Goal: Information Seeking & Learning: Learn about a topic

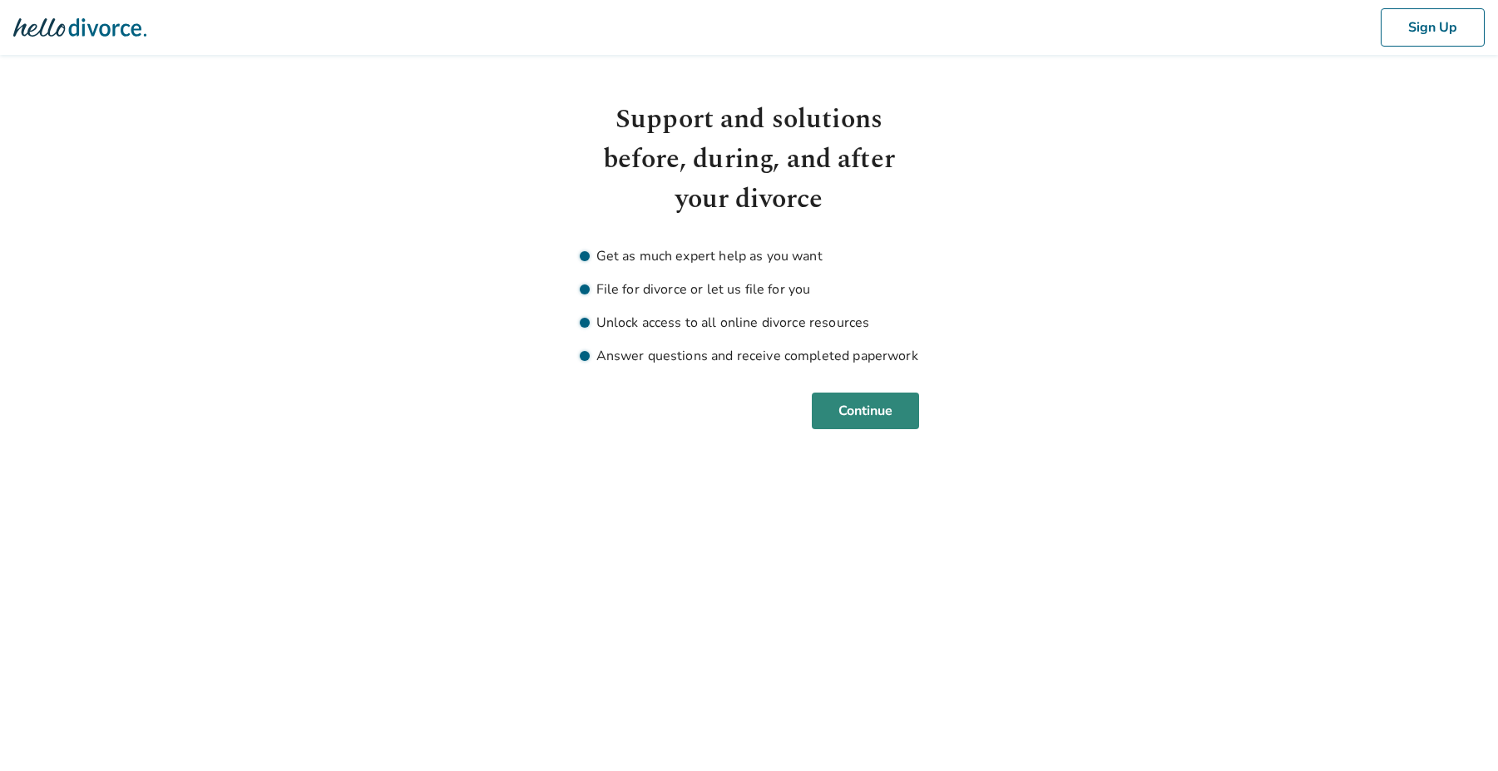
click at [838, 413] on button "Continue" at bounding box center [865, 411] width 107 height 37
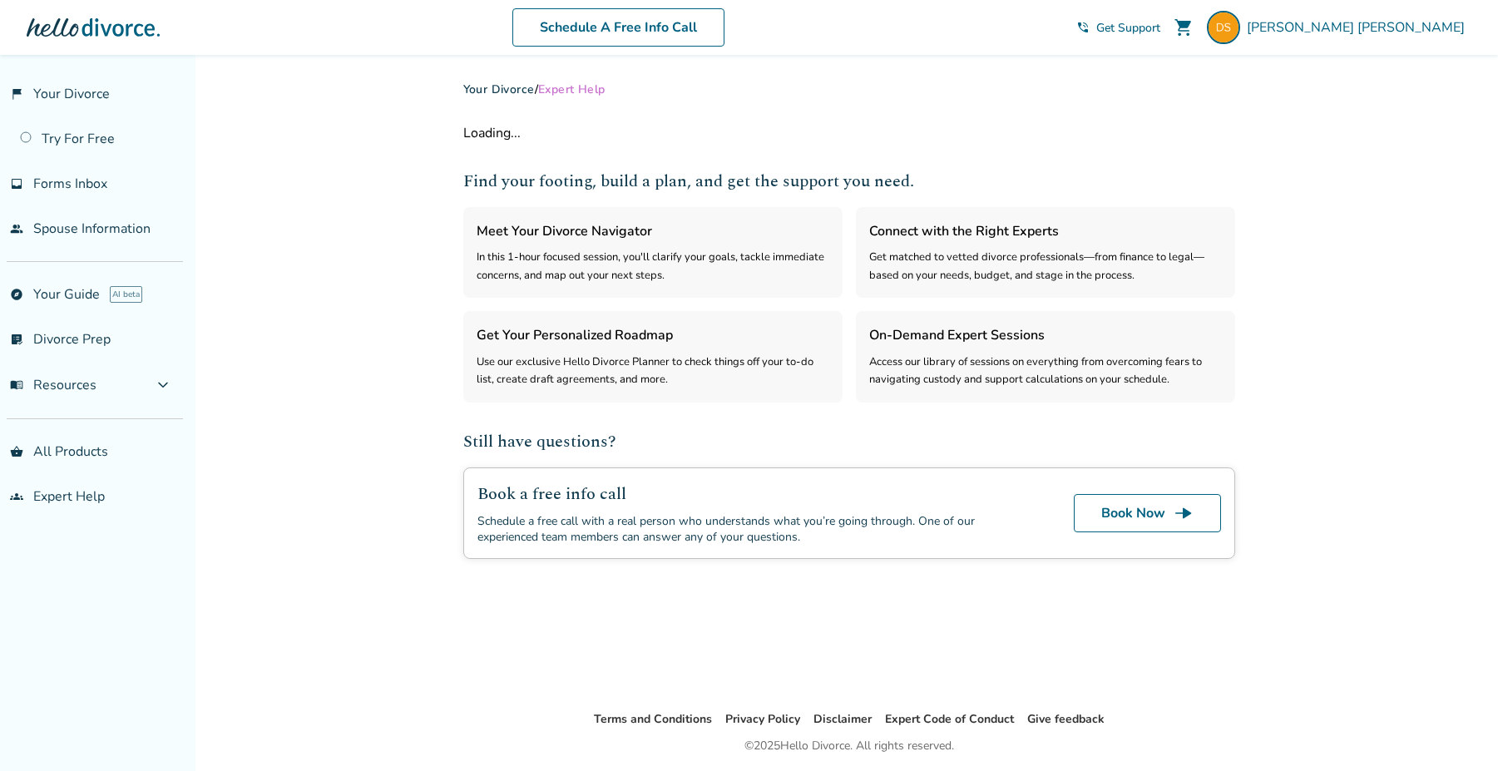
select select "***"
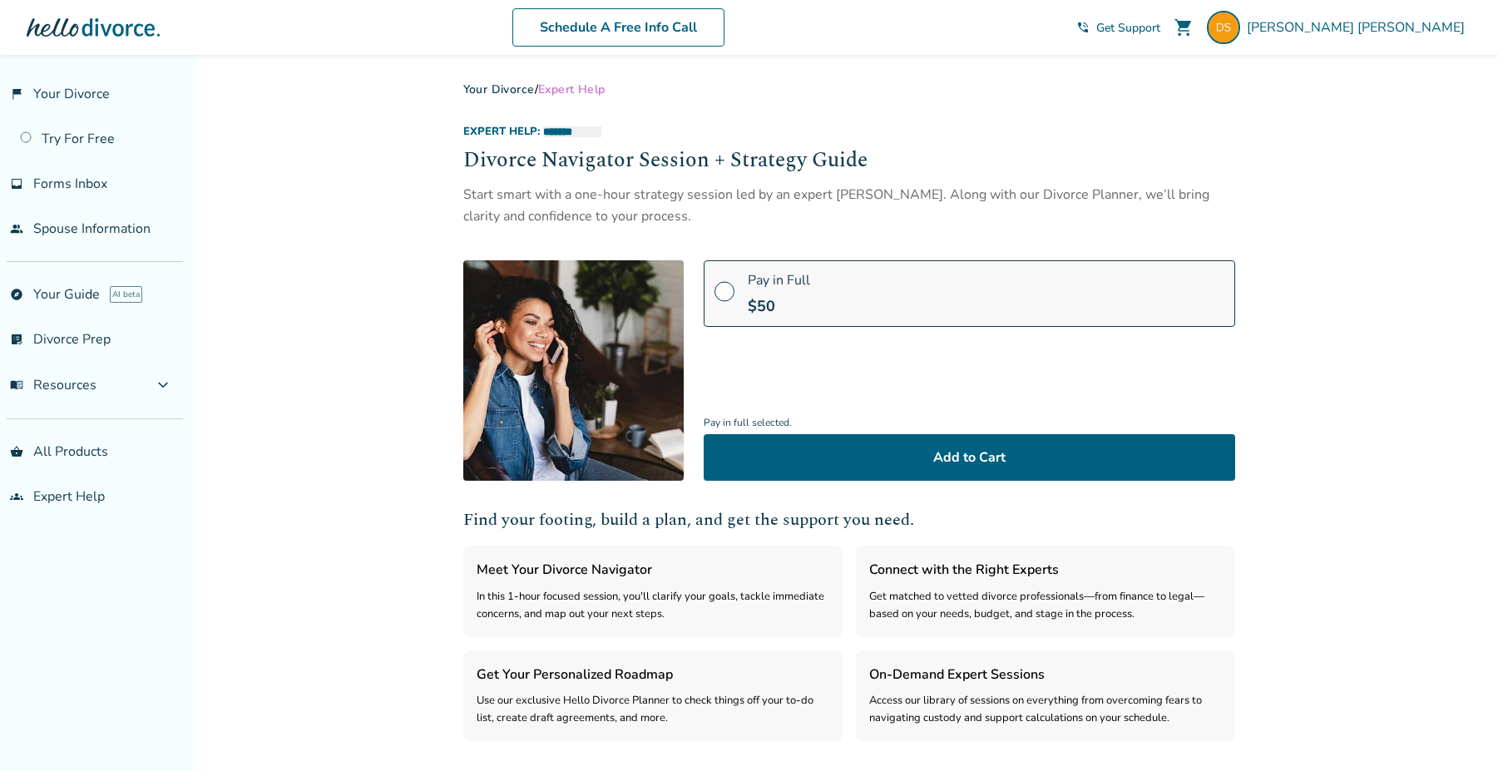
drag, startPoint x: 695, startPoint y: 215, endPoint x: 465, endPoint y: 196, distance: 231.1
click at [465, 196] on div "Start smart with a one-hour strategy session led by an expert Divorce Navigator…" at bounding box center [849, 206] width 772 height 44
copy div "Start smart with a one-hour strategy session led by an expert Divorce Navigator…"
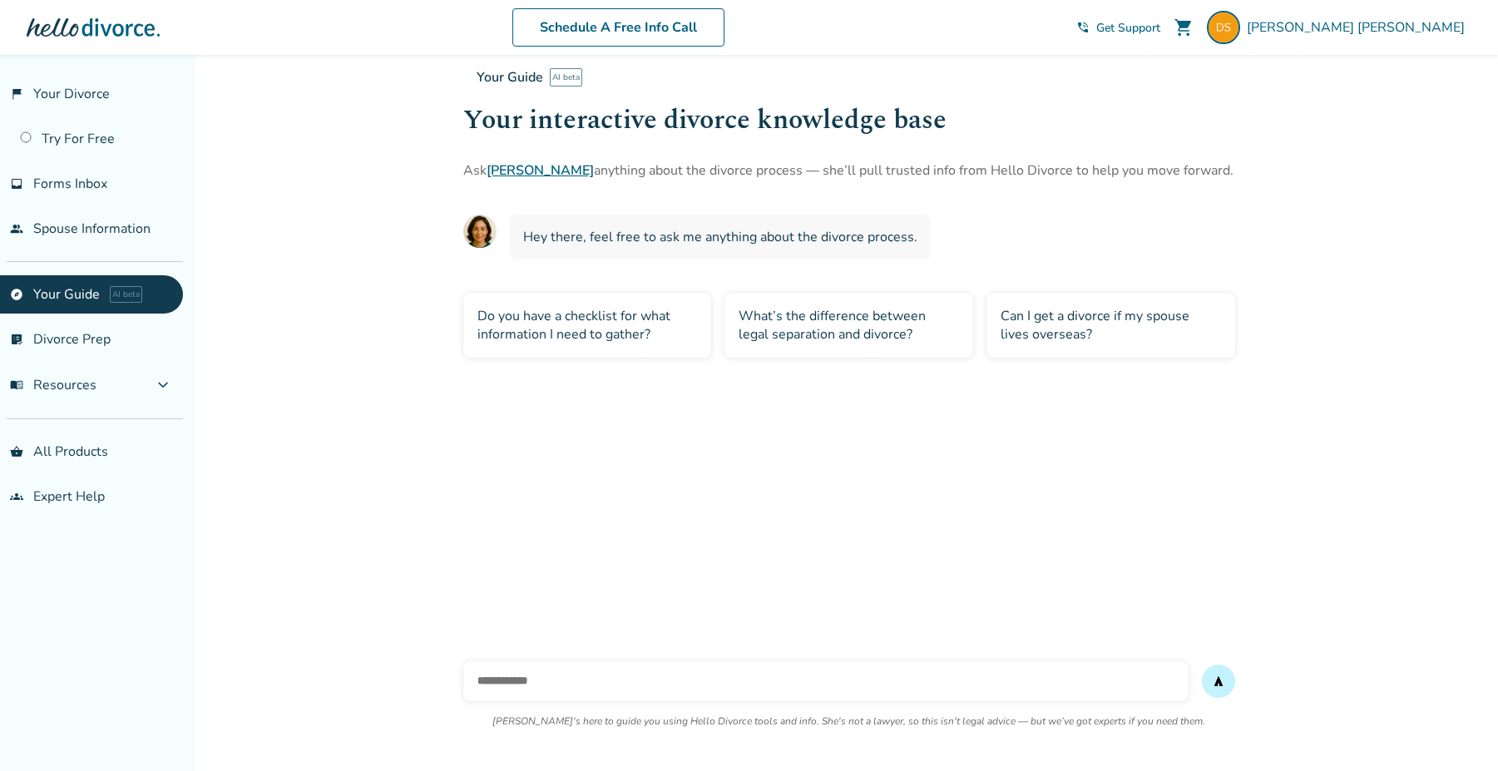
click at [610, 169] on p "Ask Hallie anything about the divorce process — she’ll pull trusted info from H…" at bounding box center [1212, 171] width 1498 height 20
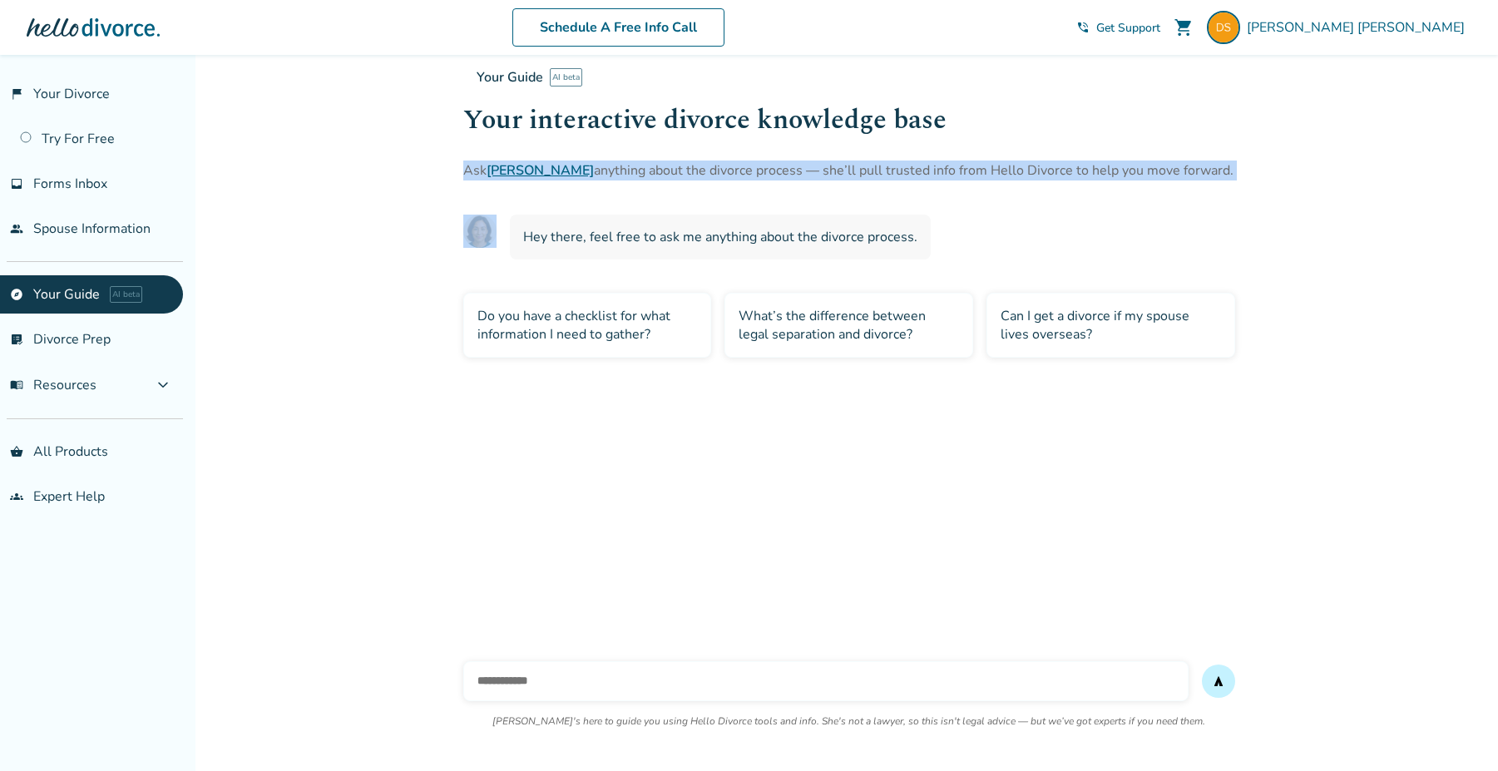
click at [610, 169] on p "Ask Hallie anything about the divorce process — she’ll pull trusted info from H…" at bounding box center [1212, 171] width 1498 height 20
click at [541, 167] on p "Ask Hallie anything about the divorce process — she’ll pull trusted info from H…" at bounding box center [1212, 171] width 1498 height 20
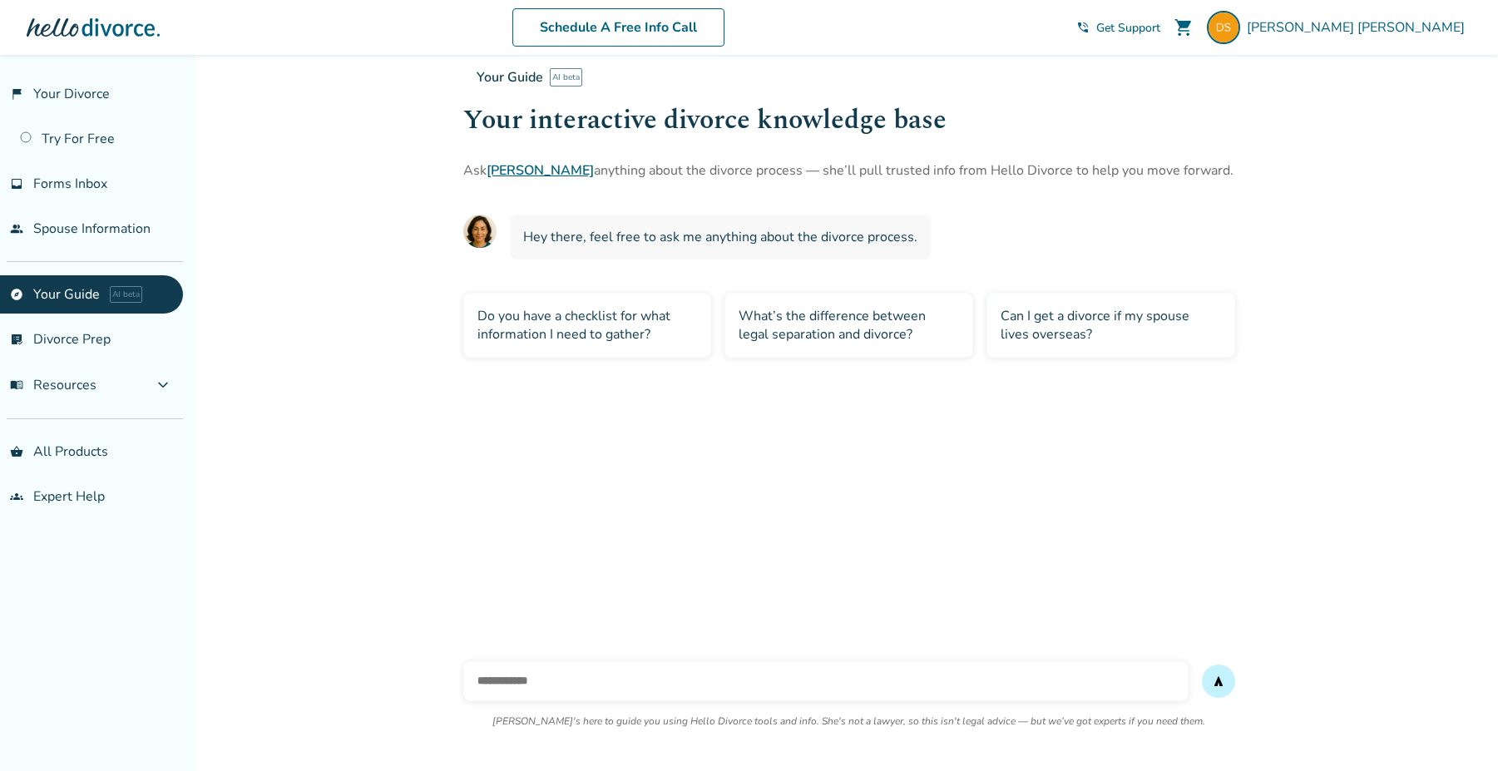
click at [514, 170] on link "Hallie" at bounding box center [540, 170] width 107 height 18
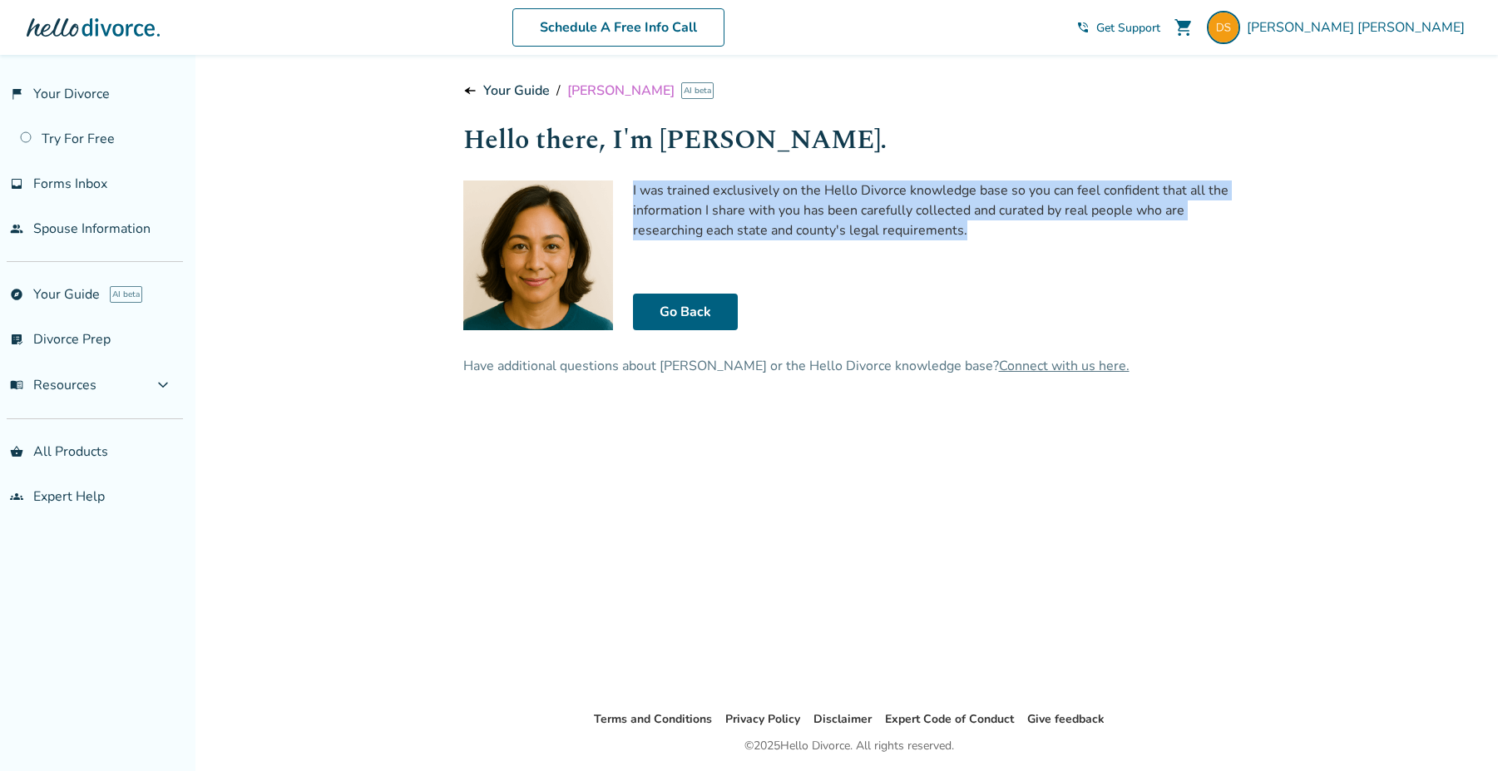
drag, startPoint x: 631, startPoint y: 189, endPoint x: 1040, endPoint y: 249, distance: 412.8
click at [1040, 249] on div "I was trained exclusively on the Hello Divorce knowledge base so you can feel c…" at bounding box center [934, 255] width 602 height 150
copy p "I was trained exclusively on the Hello Divorce knowledge base so you can feel c…"
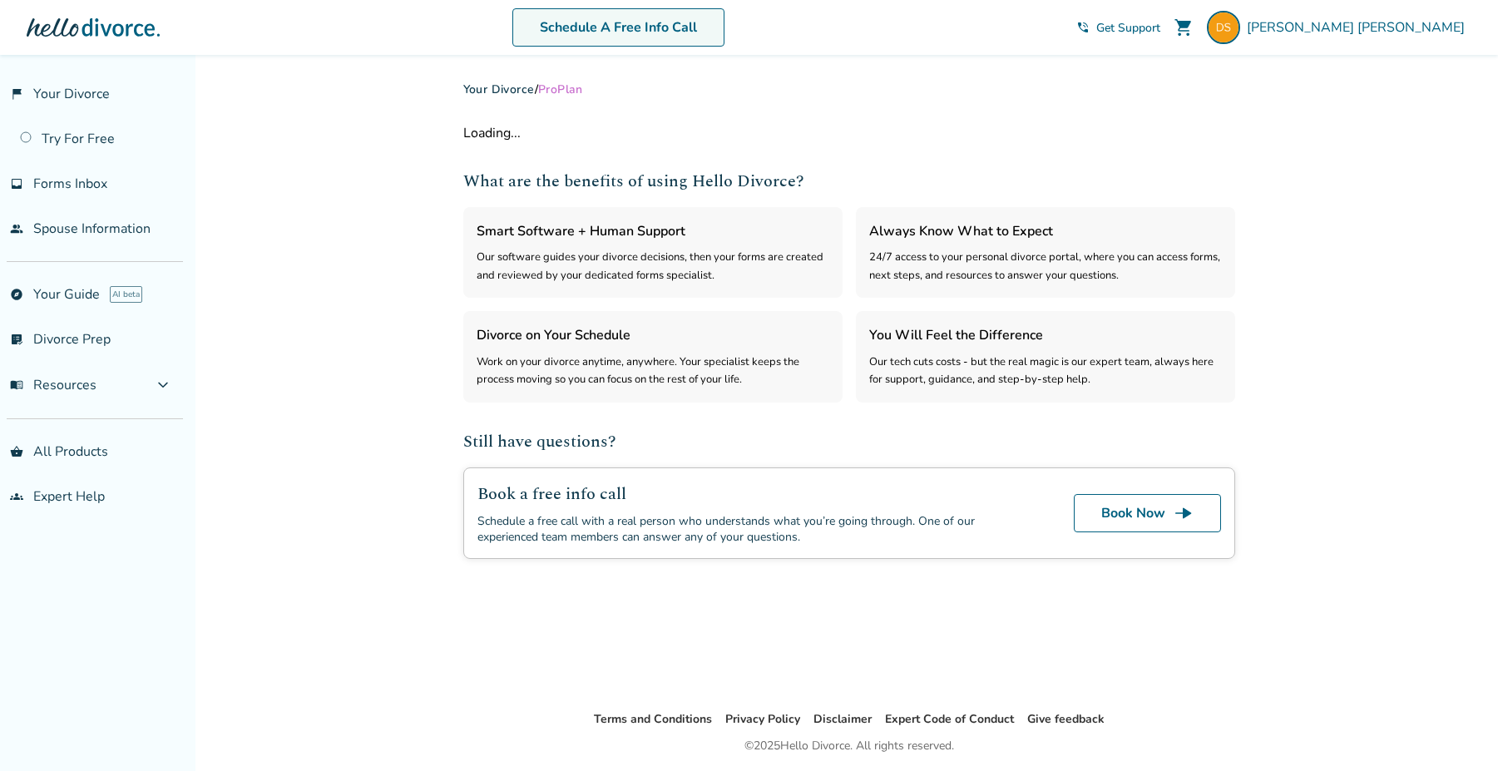
select select "***"
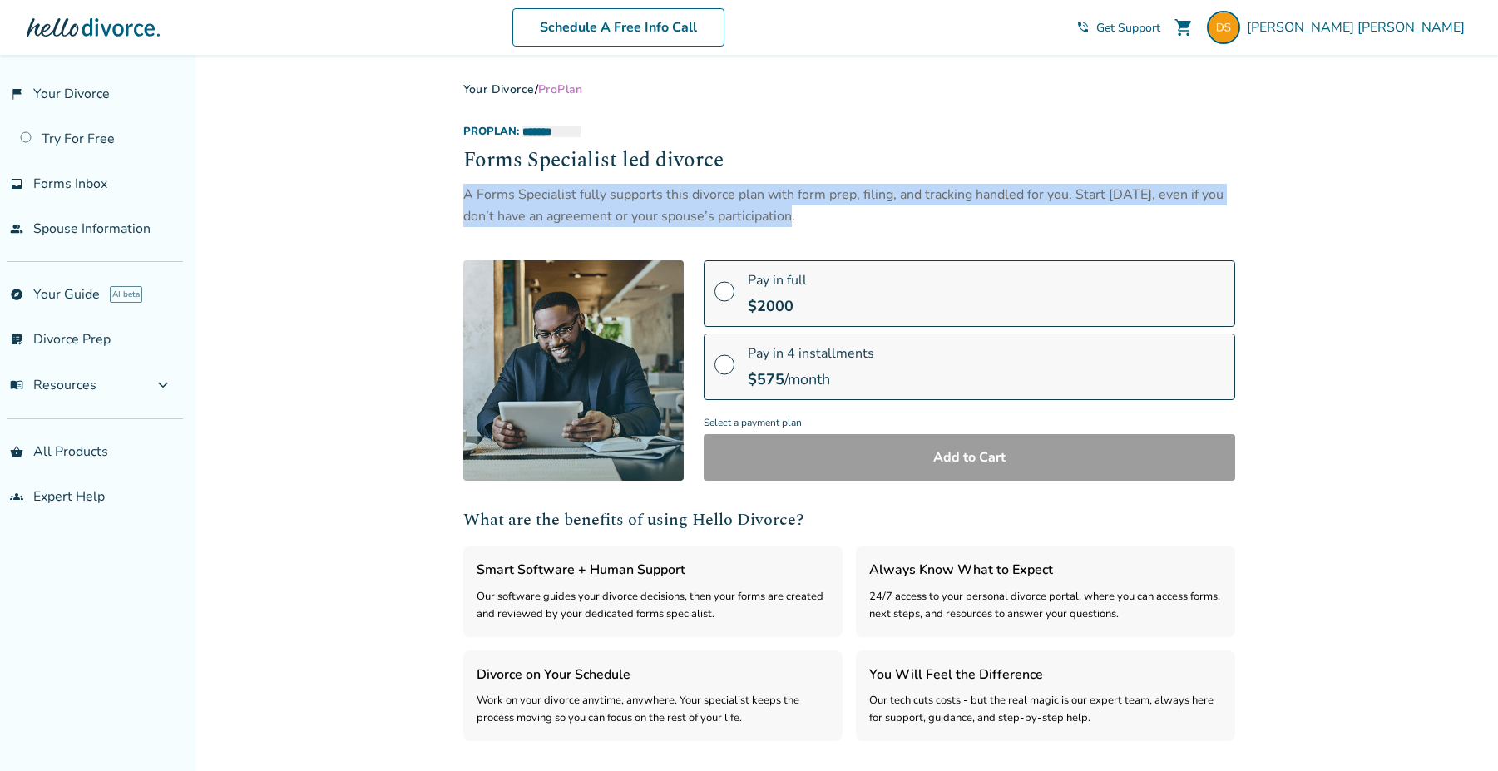
drag, startPoint x: 798, startPoint y: 217, endPoint x: 450, endPoint y: 200, distance: 348.1
click at [450, 200] on div "**********" at bounding box center [849, 489] width 798 height 869
copy div "A Forms Specialist fully supports this divorce plan with form prep, filing, and…"
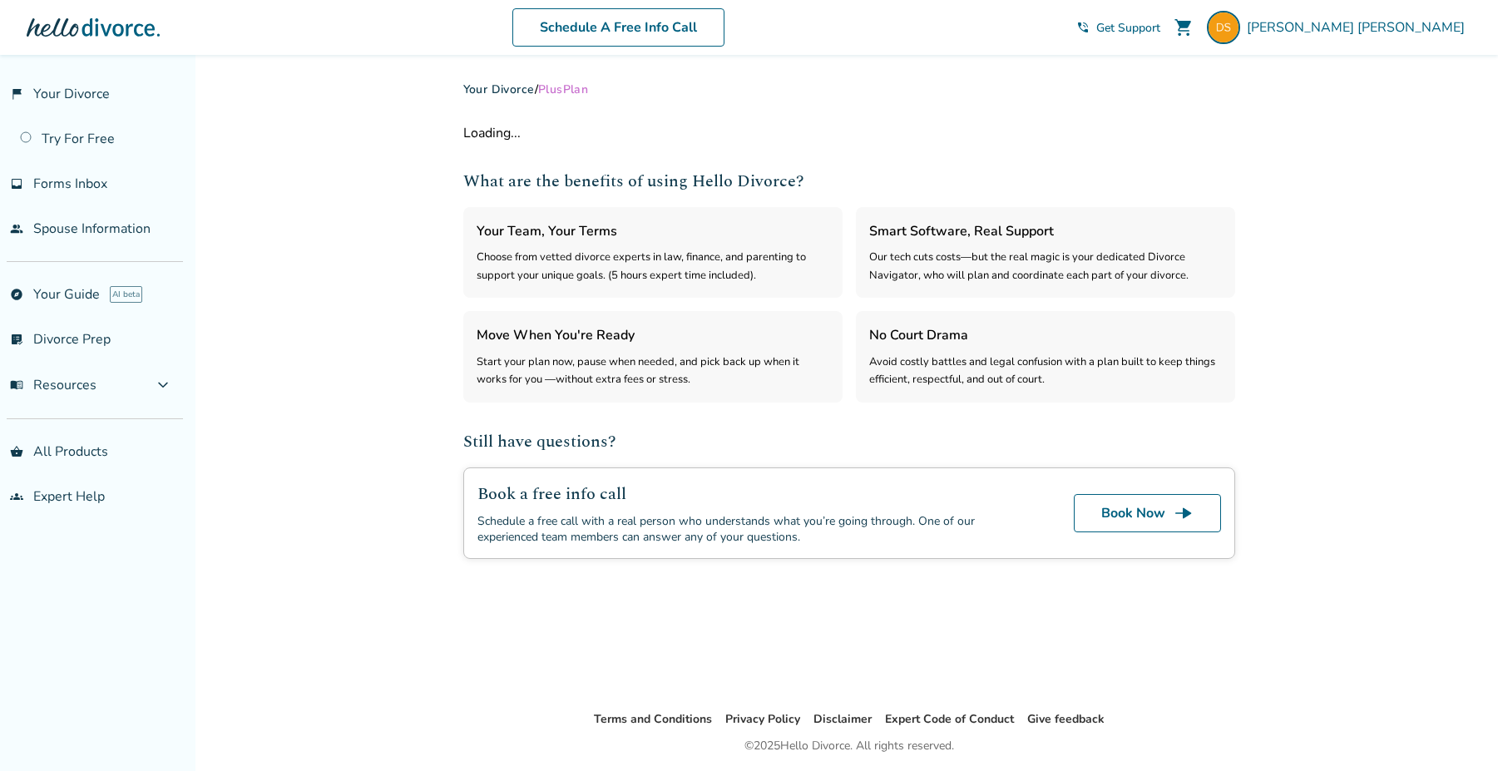
select select "***"
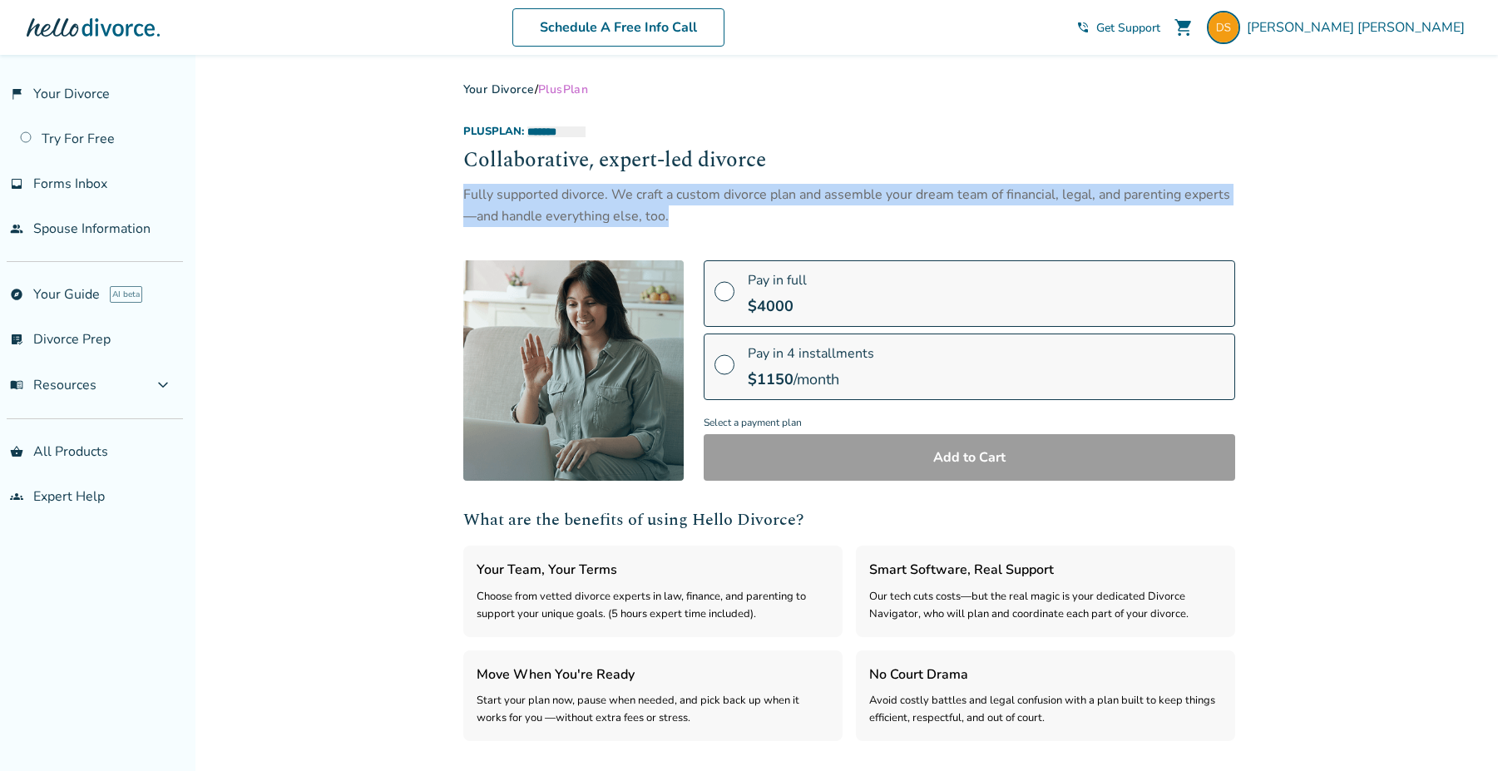
drag, startPoint x: 675, startPoint y: 218, endPoint x: 452, endPoint y: 195, distance: 223.3
click at [452, 195] on div "**********" at bounding box center [849, 489] width 798 height 869
copy div "Fully supported divorce. We craft a custom divorce plan and assemble your dream…"
click at [77, 492] on link "groups Expert Help" at bounding box center [91, 496] width 183 height 38
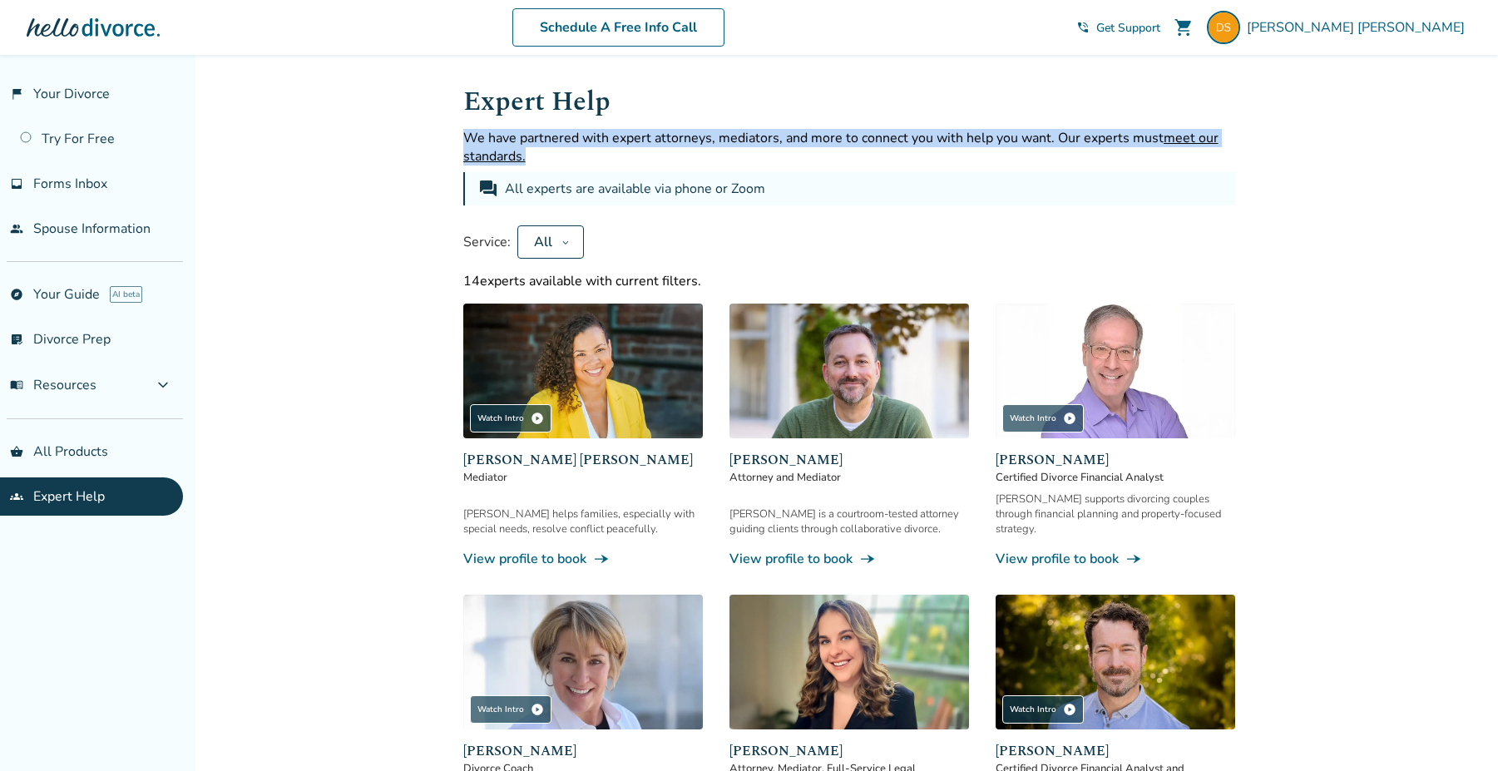
drag, startPoint x: 566, startPoint y: 150, endPoint x: 464, endPoint y: 136, distance: 102.3
click at [464, 136] on p "We have partnered with expert attorneys, mediators, and more to connect you wit…" at bounding box center [849, 147] width 772 height 37
copy p "We have partnered with expert attorneys, mediators, and more to connect you wit…"
click at [1240, 29] on img at bounding box center [1223, 27] width 33 height 33
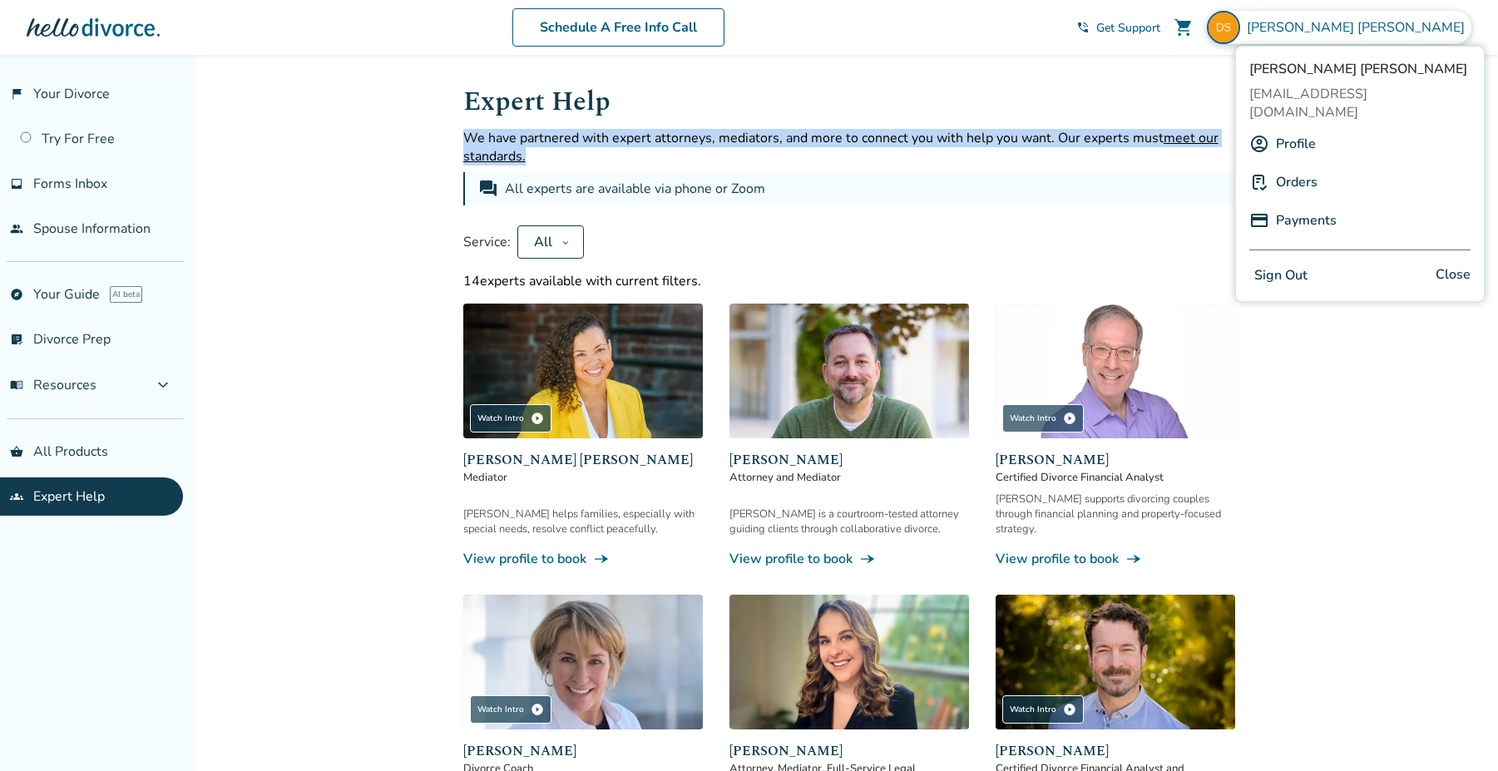
click at [1308, 128] on link "Profile" at bounding box center [1296, 144] width 40 height 32
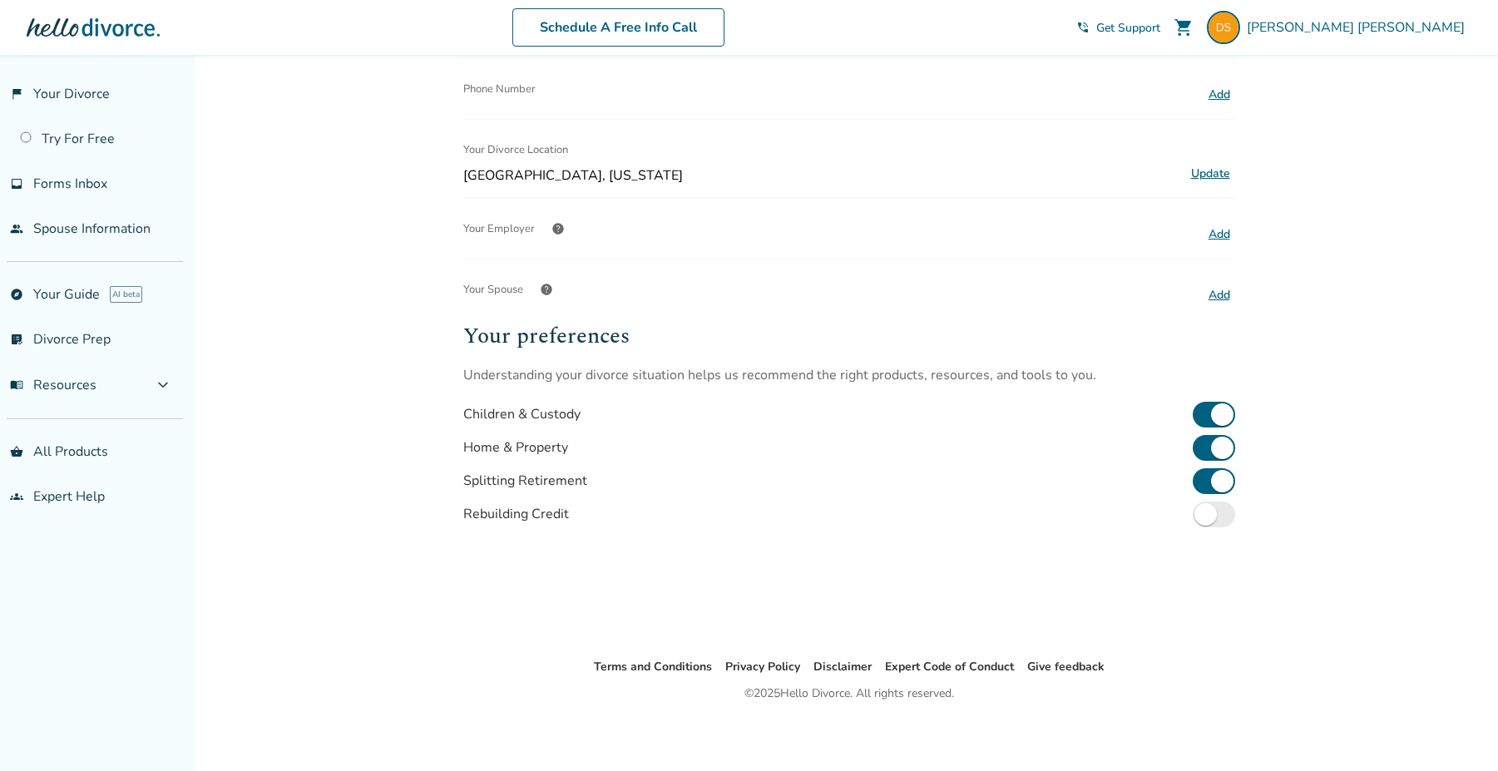
scroll to position [303, 0]
click at [173, 386] on span "expand_more" at bounding box center [163, 385] width 20 height 20
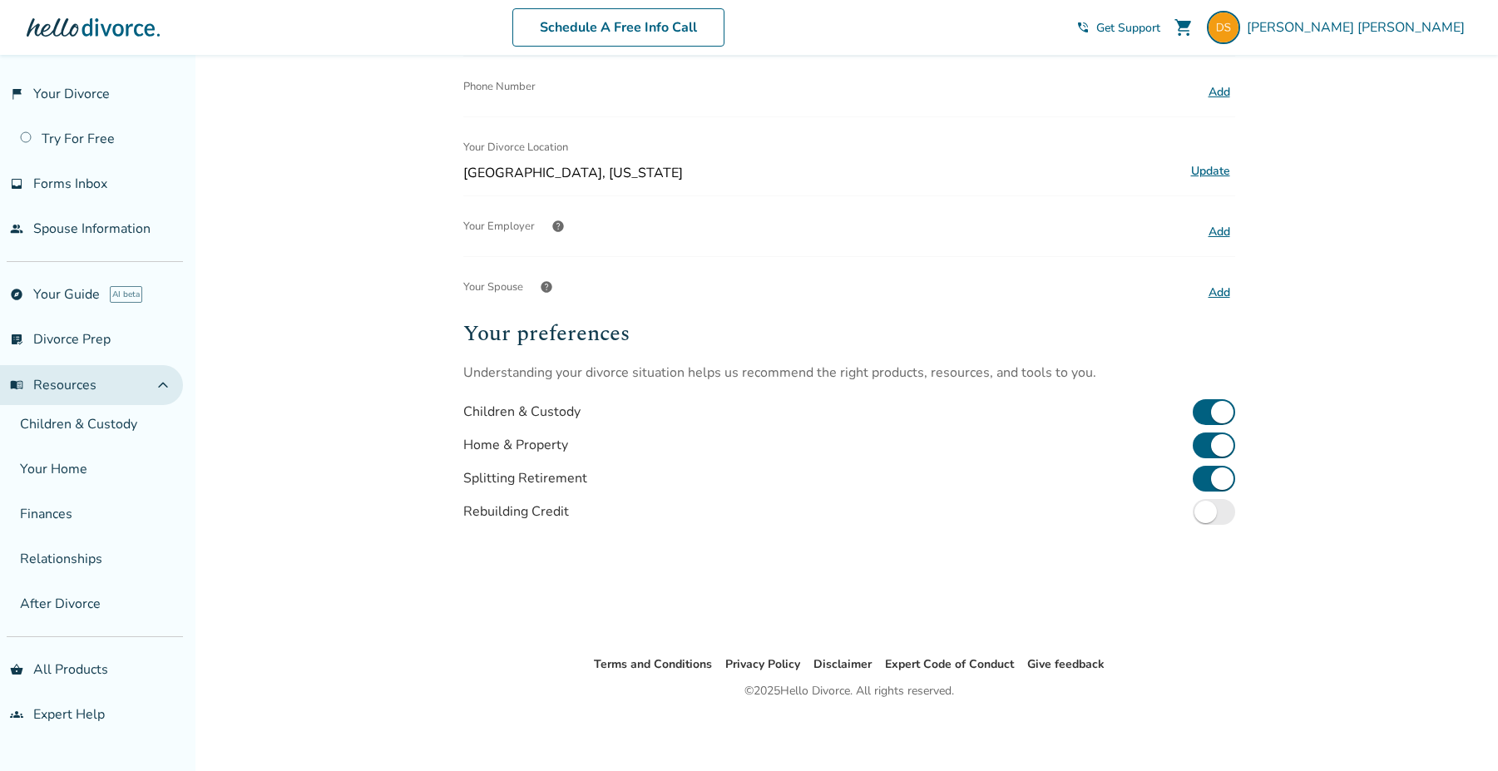
click at [173, 386] on span "expand_less" at bounding box center [163, 385] width 20 height 20
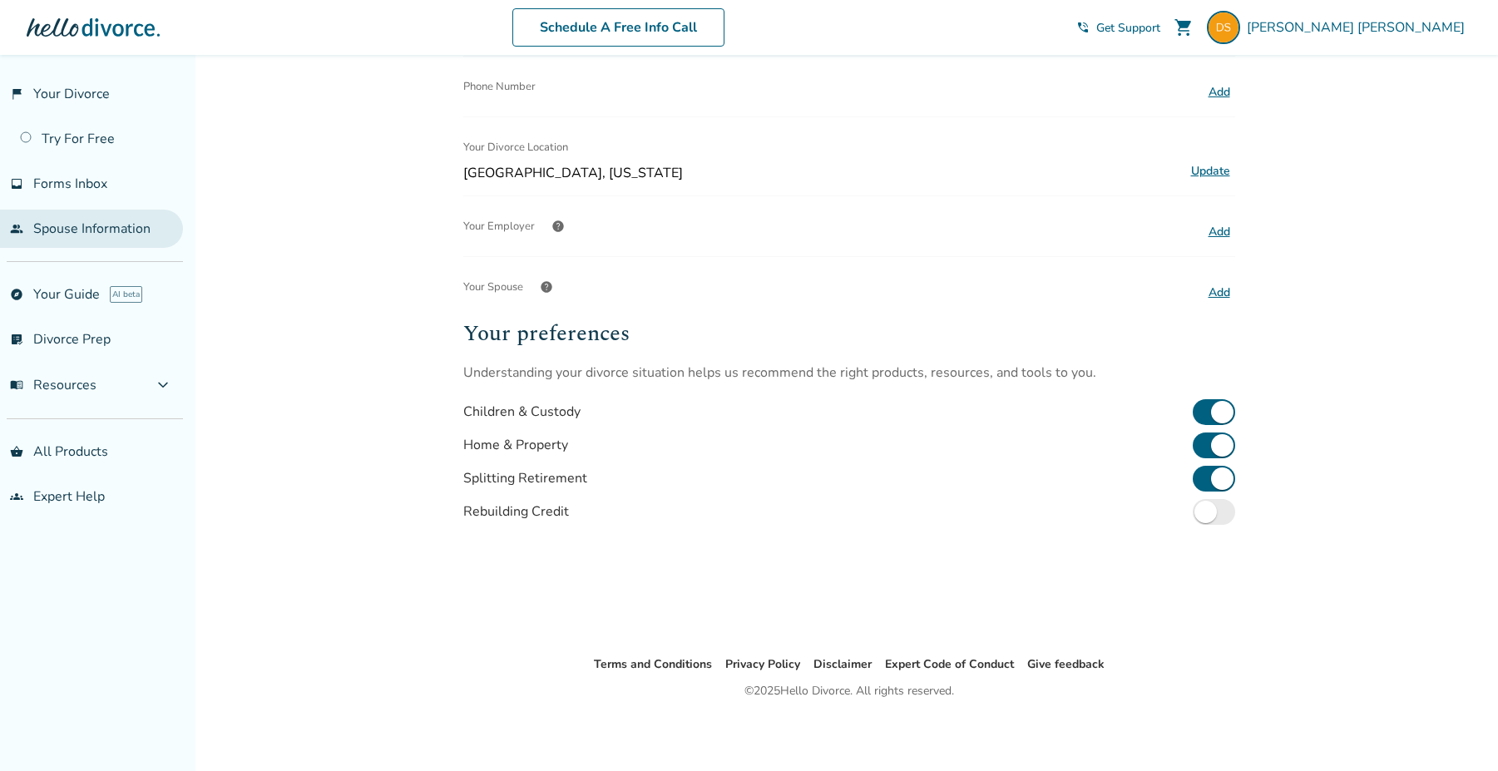
click at [103, 232] on link "people Spouse Information" at bounding box center [91, 229] width 183 height 38
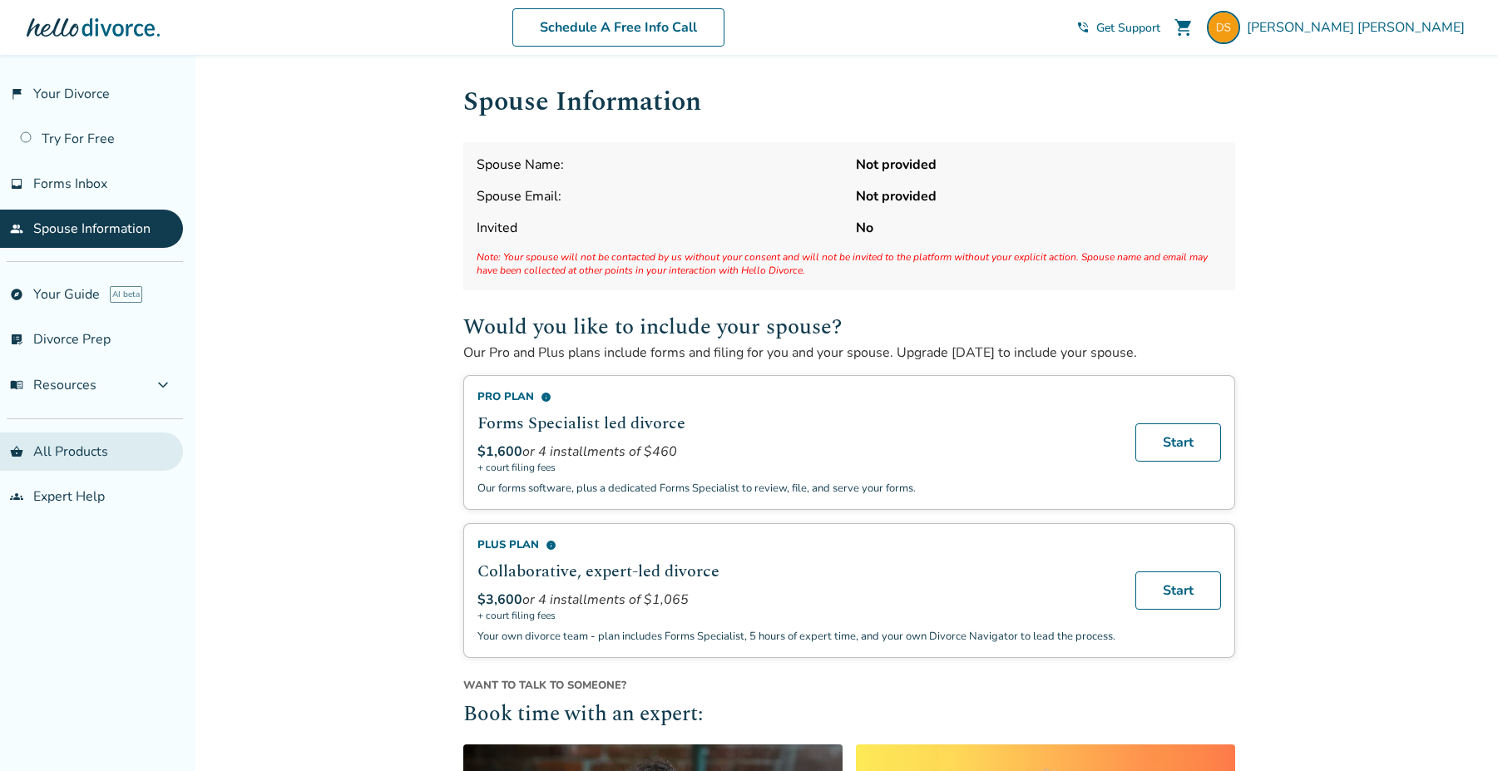
click at [87, 451] on link "shopping_basket All Products" at bounding box center [91, 452] width 183 height 38
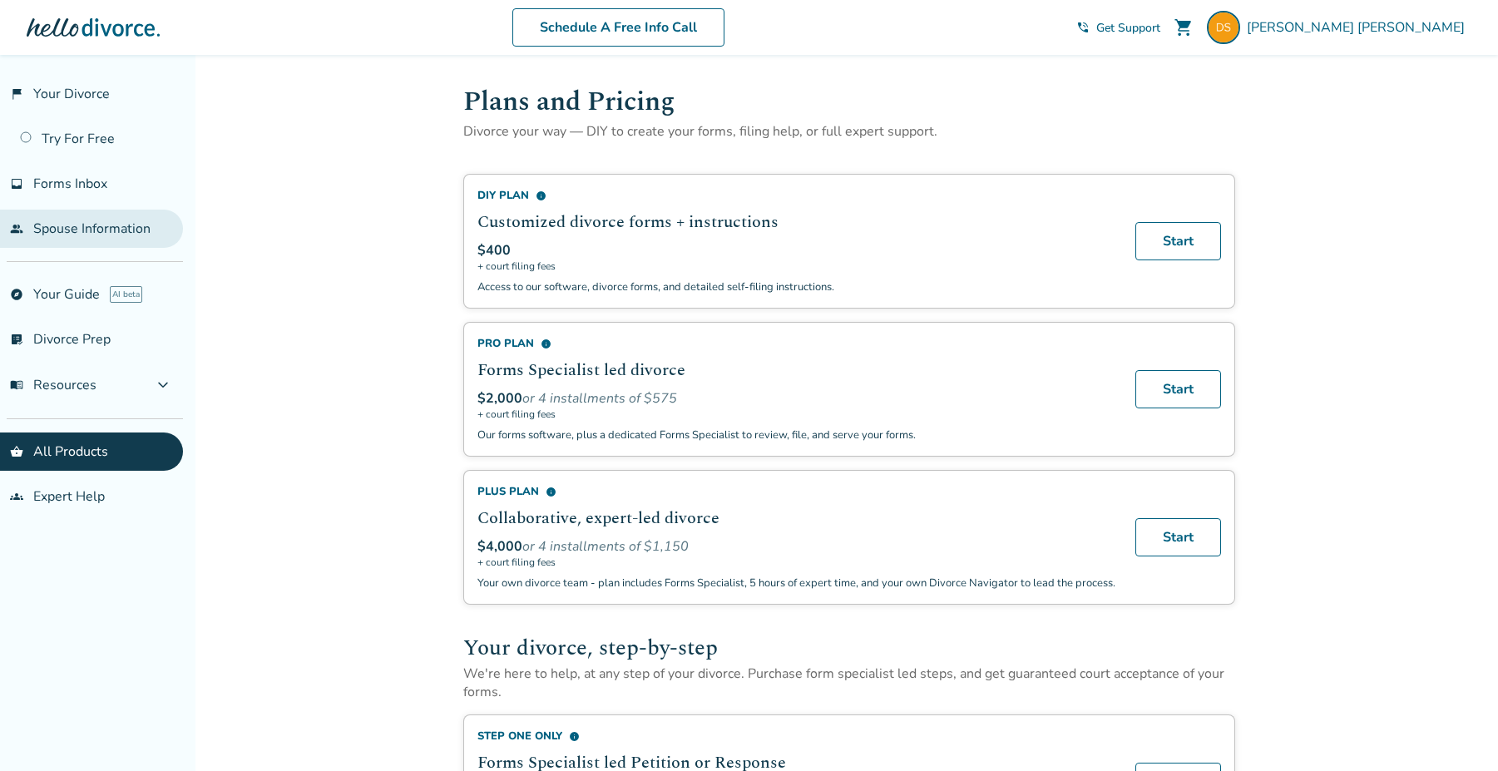
click at [87, 240] on link "people Spouse Information" at bounding box center [91, 229] width 183 height 38
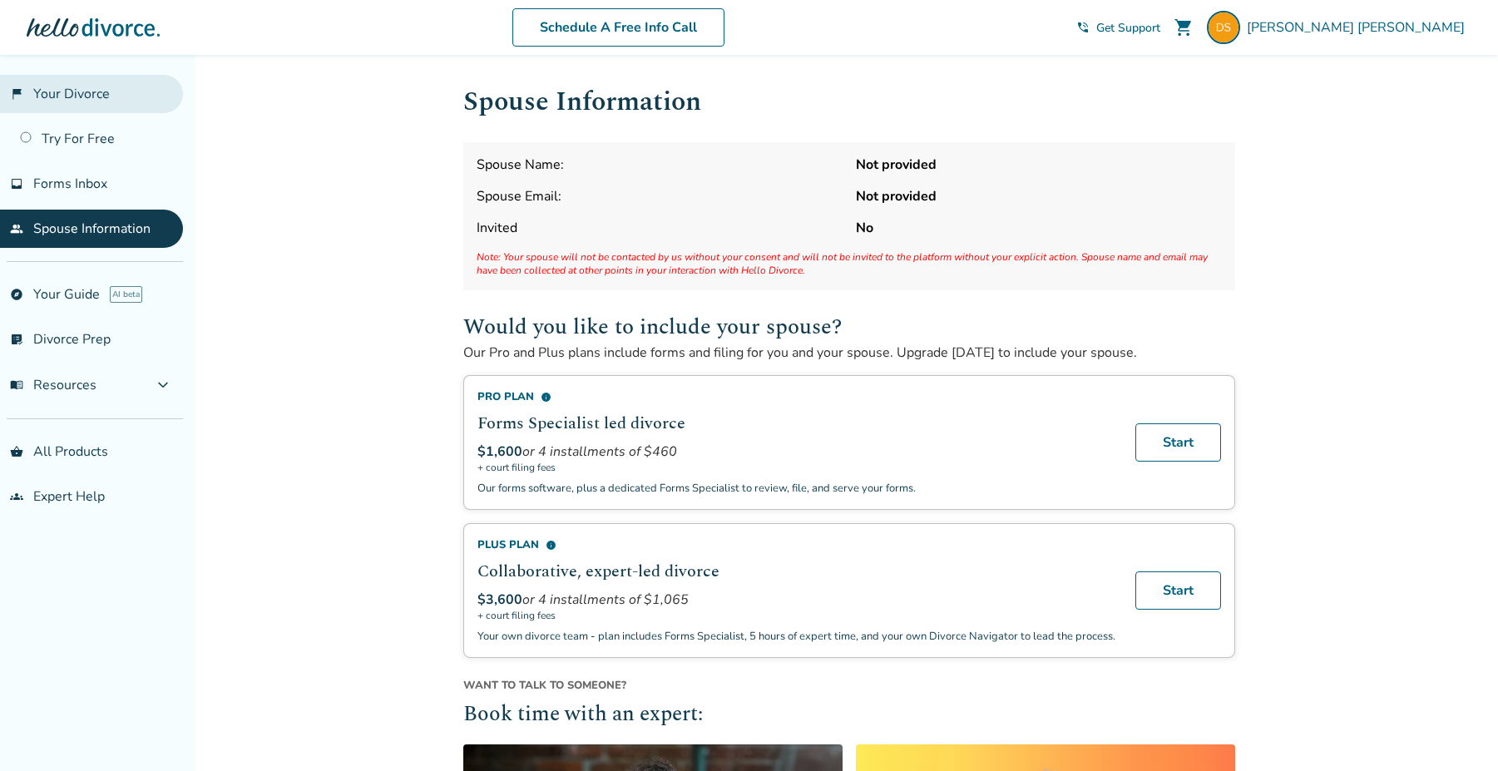
click at [87, 95] on link "flag_2 Your Divorce" at bounding box center [91, 94] width 183 height 38
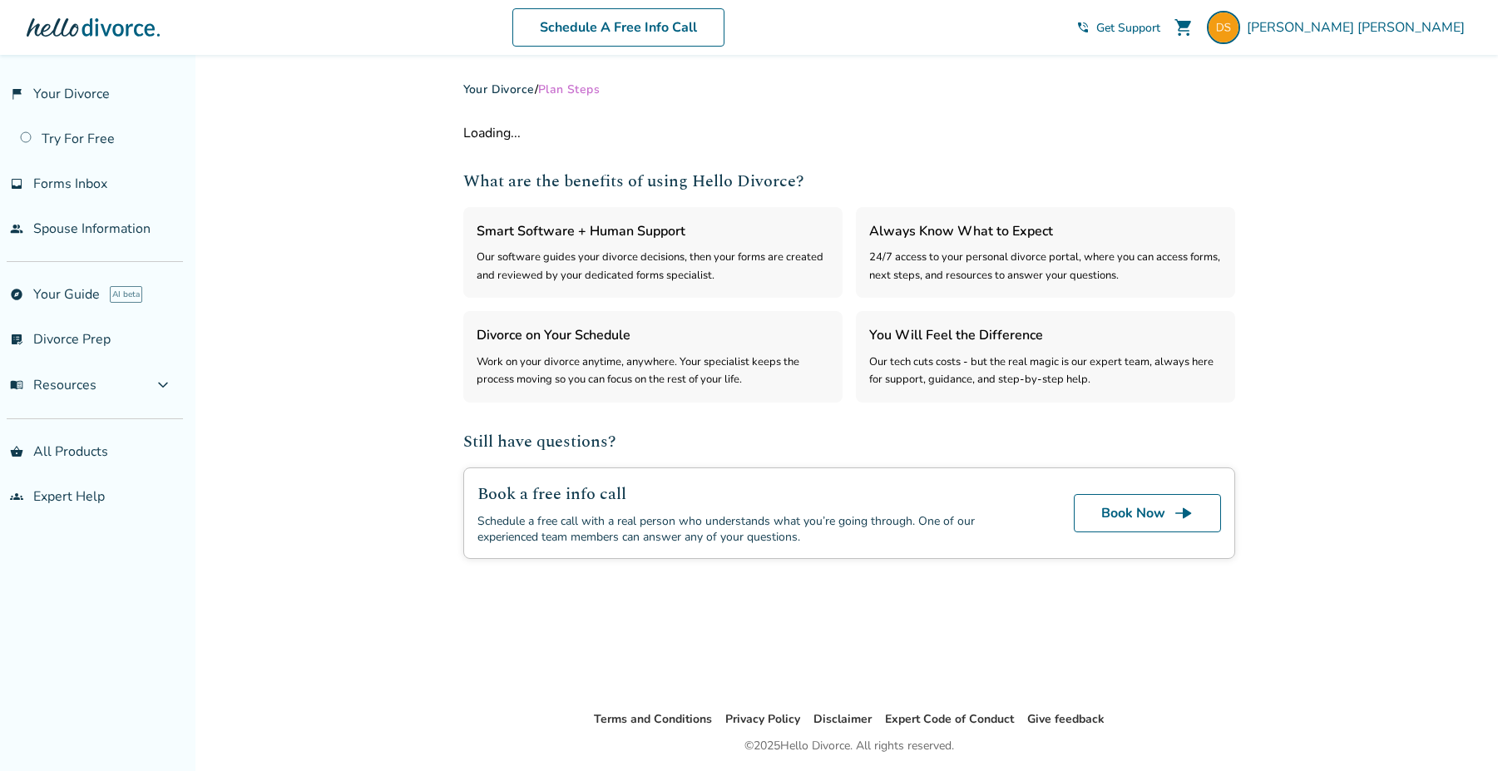
select select "***"
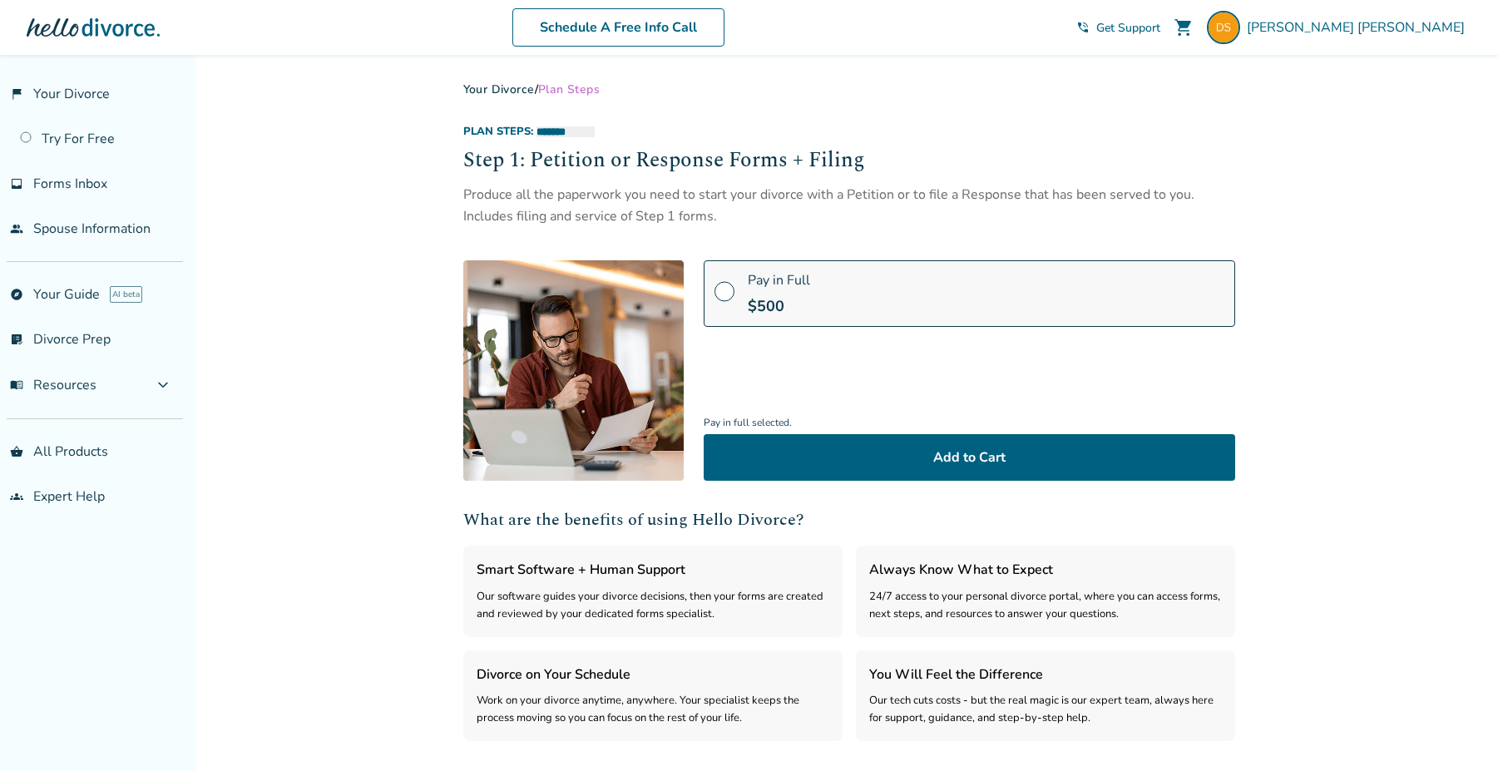
click at [557, 199] on div "Produce all the paperwork you need to start your divorce with a Petition or to …" at bounding box center [849, 206] width 772 height 44
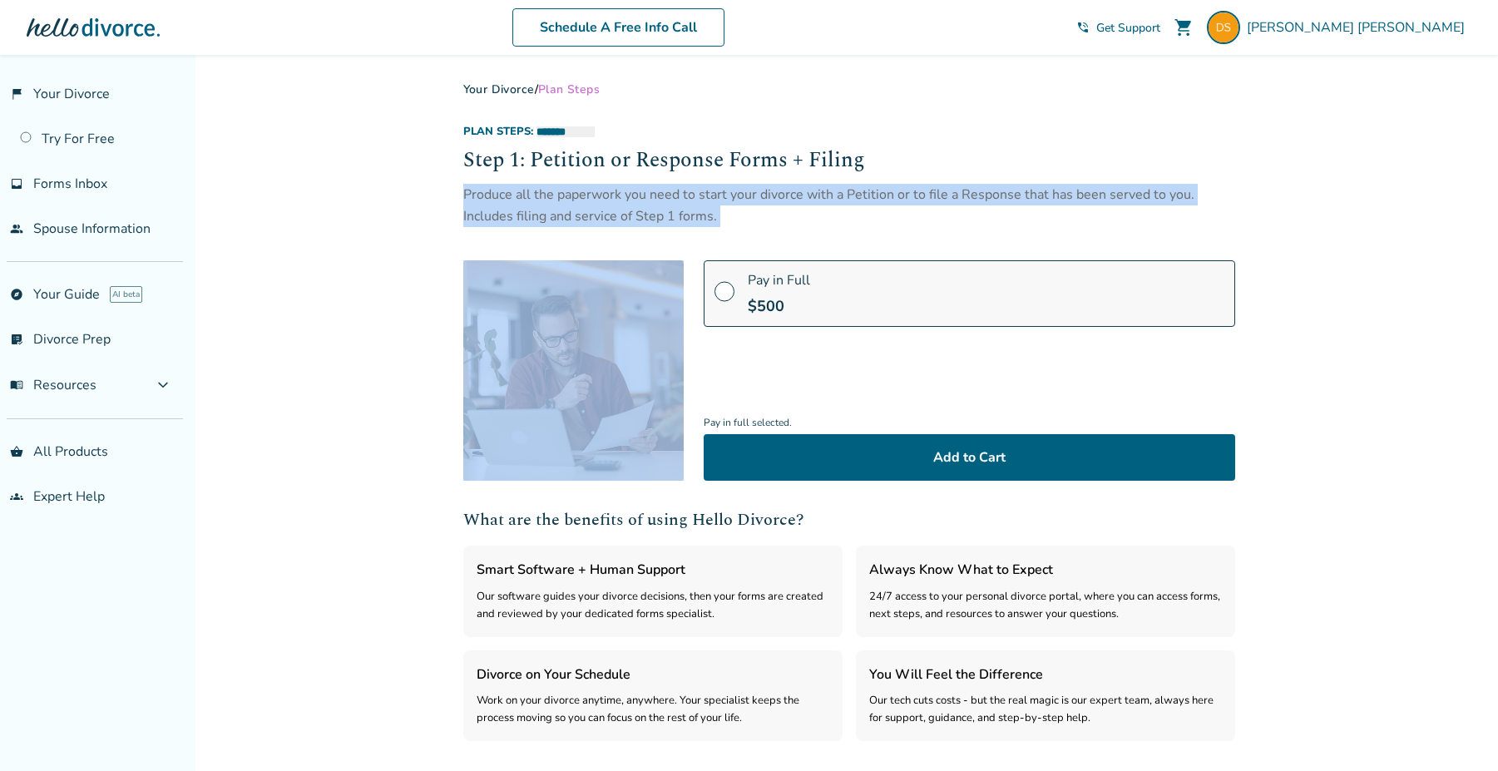
click at [557, 199] on div "Produce all the paperwork you need to start your divorce with a Petition or to …" at bounding box center [849, 206] width 772 height 44
copy div "Produce all the paperwork you need to start your divorce with a Petition or to …"
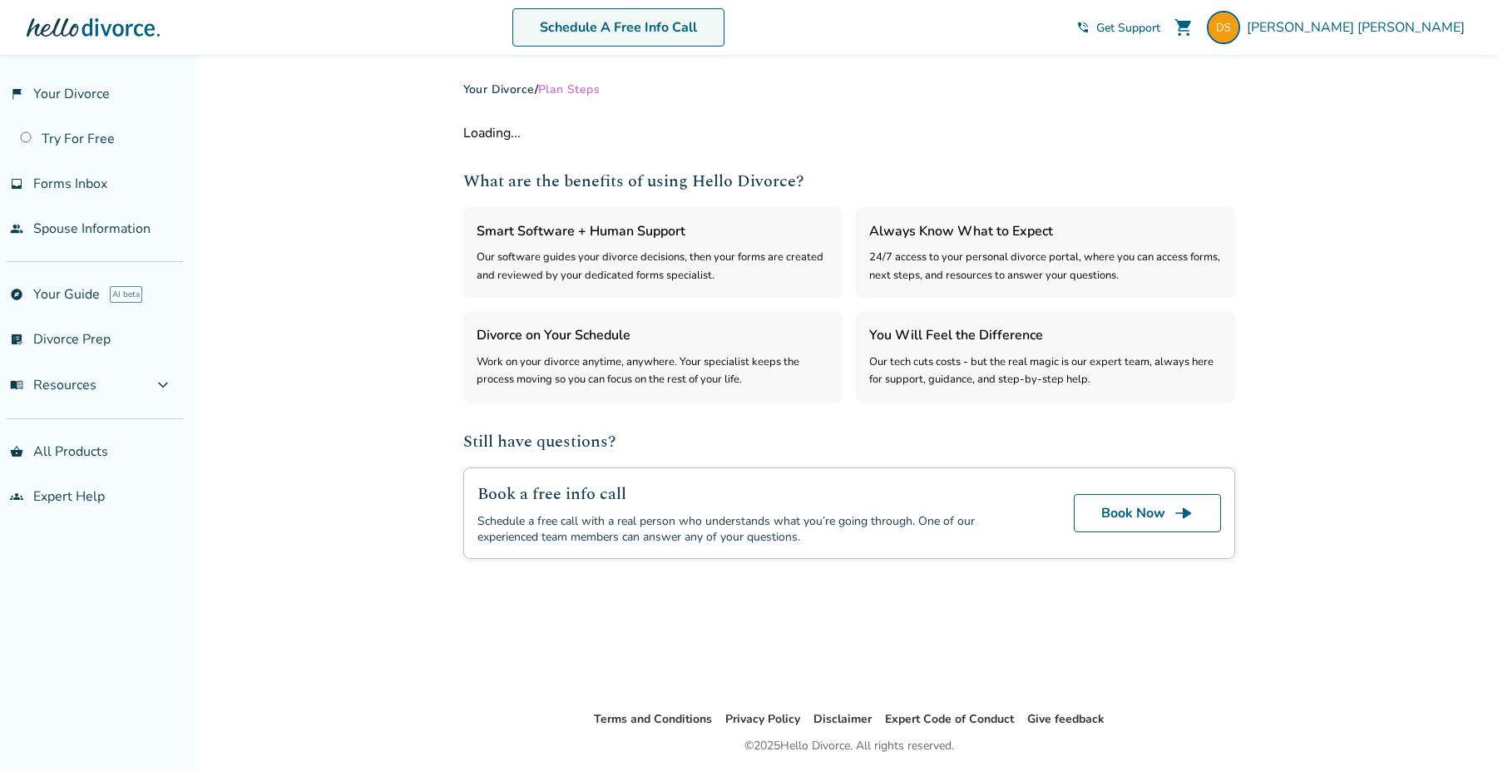
select select "***"
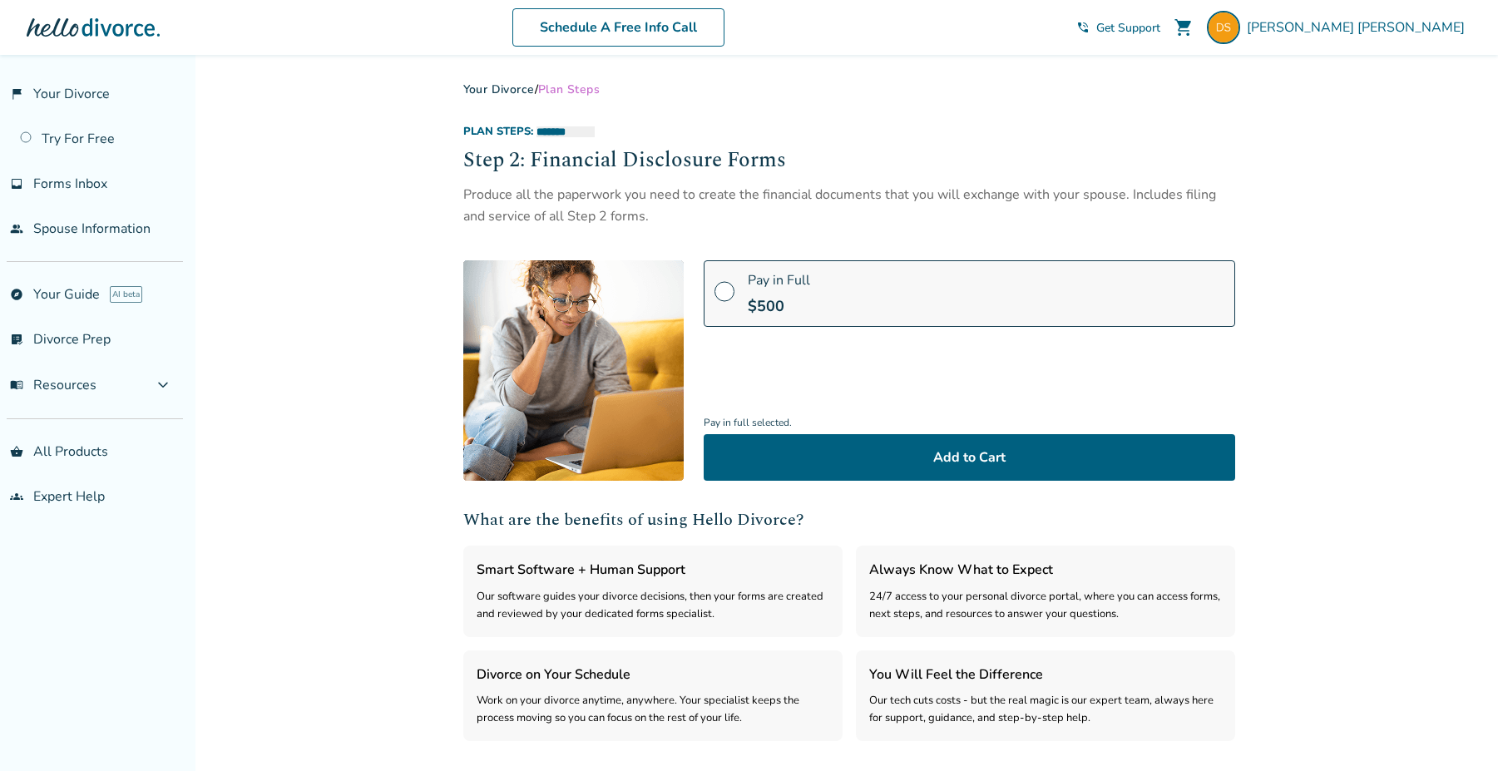
click at [534, 211] on div "Produce all the paperwork you need to create the financial documents that you w…" at bounding box center [849, 206] width 772 height 44
click at [534, 210] on div "Produce all the paperwork you need to create the financial documents that you w…" at bounding box center [849, 206] width 772 height 44
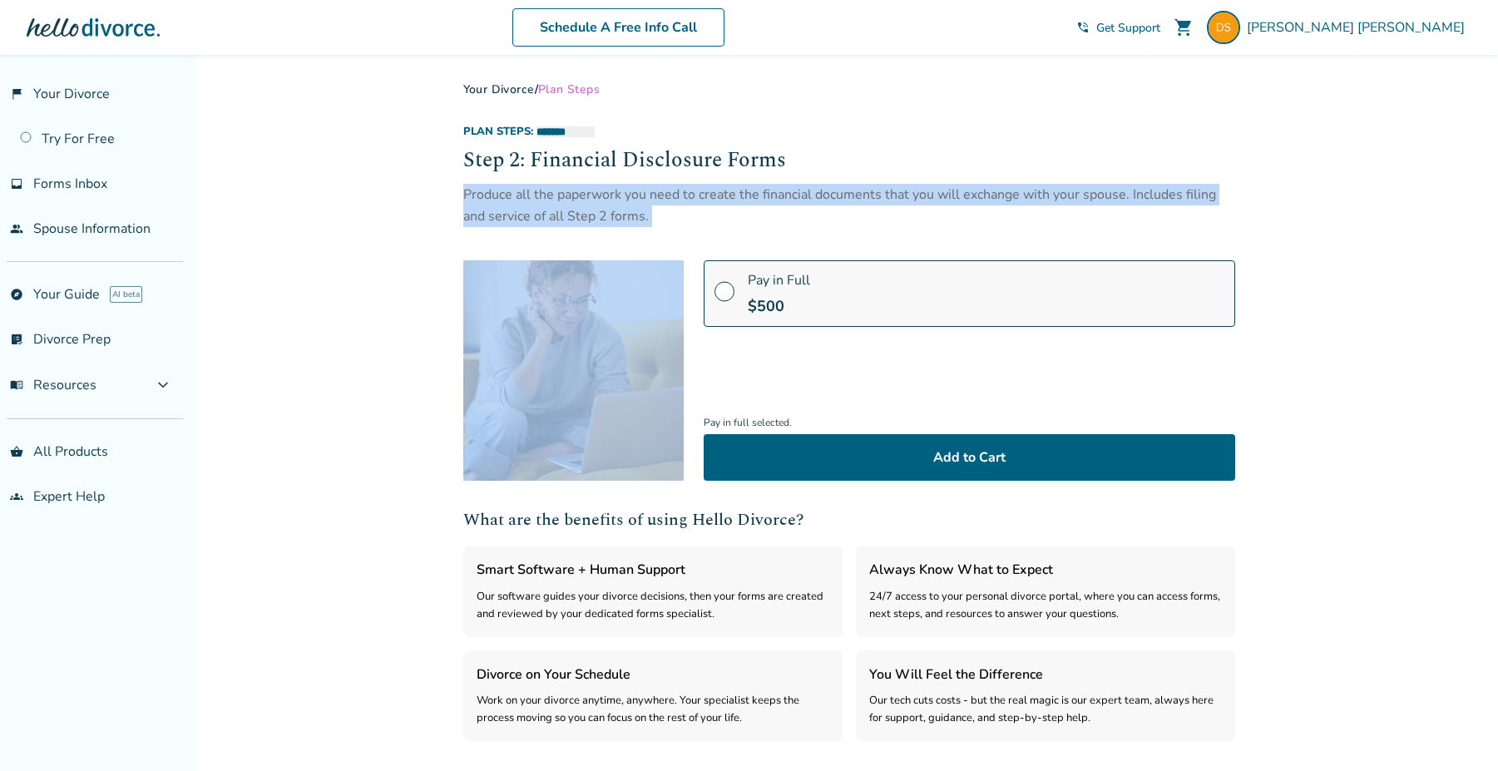
click at [534, 210] on div "Produce all the paperwork you need to create the financial documents that you w…" at bounding box center [849, 206] width 772 height 44
copy div "Produce all the paperwork you need to create the financial documents that you w…"
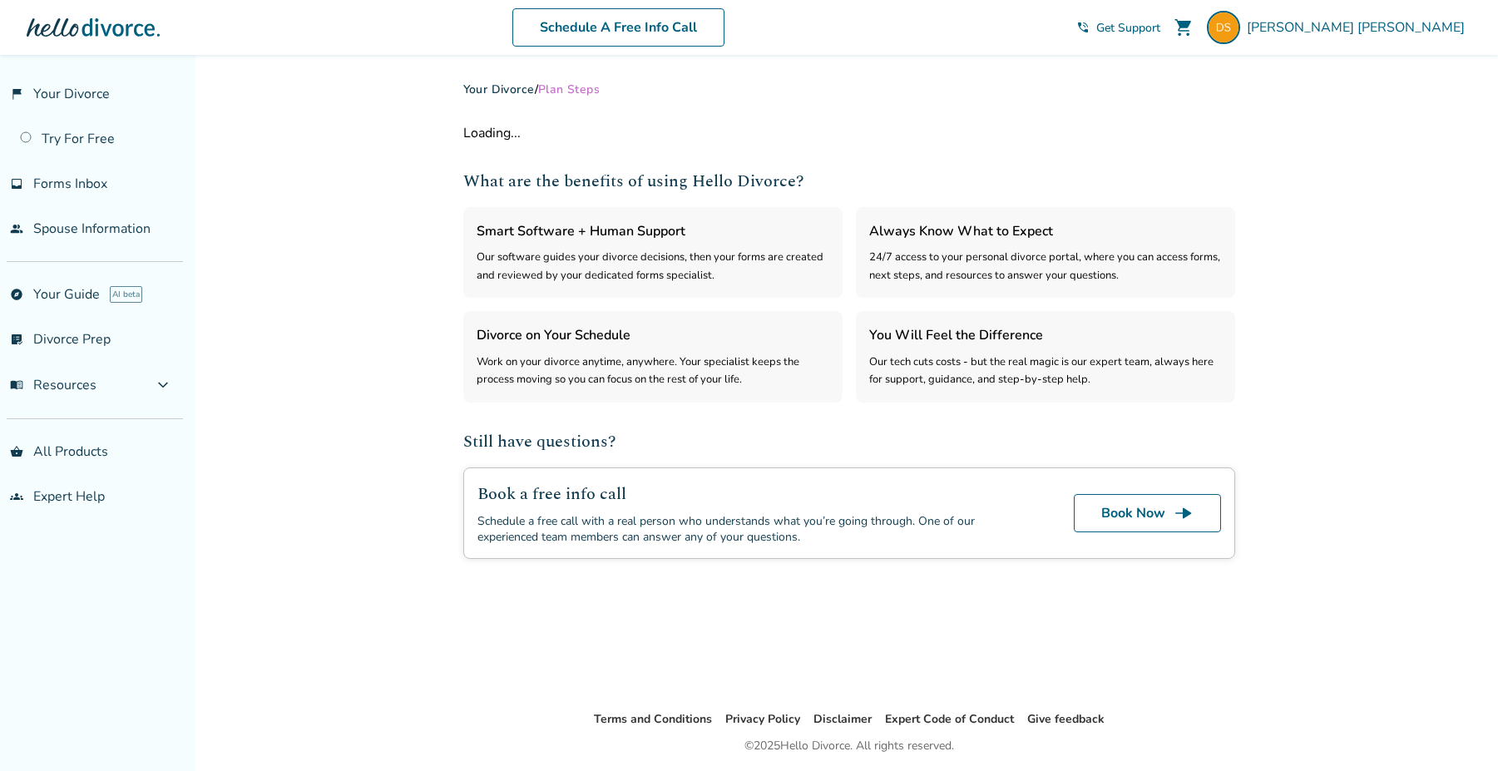
select select "***"
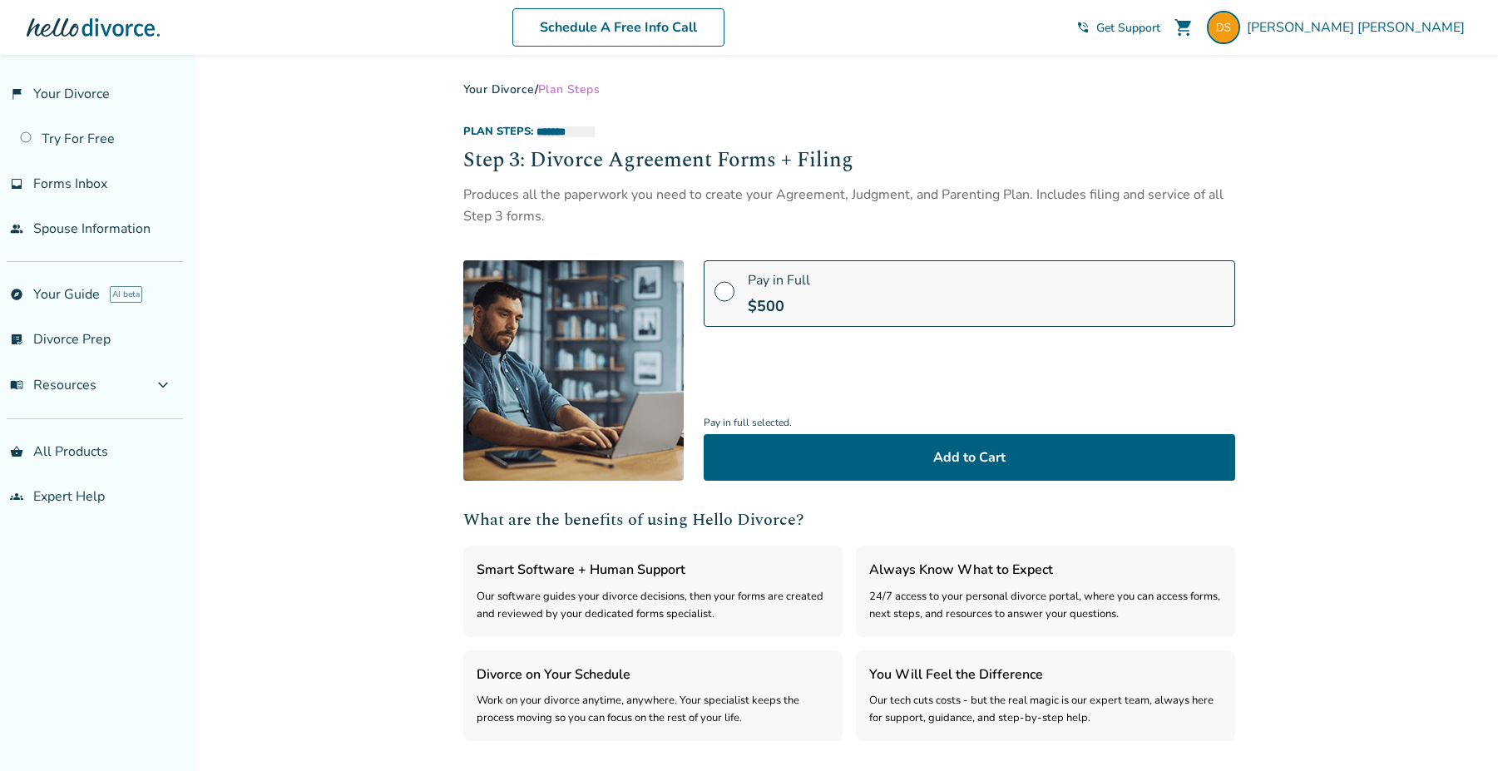
click at [601, 196] on div "Produces all the paperwork you need to create your Agreement, Judgment, and Par…" at bounding box center [849, 206] width 772 height 44
click at [601, 197] on div "Produces all the paperwork you need to create your Agreement, Judgment, and Par…" at bounding box center [849, 206] width 772 height 44
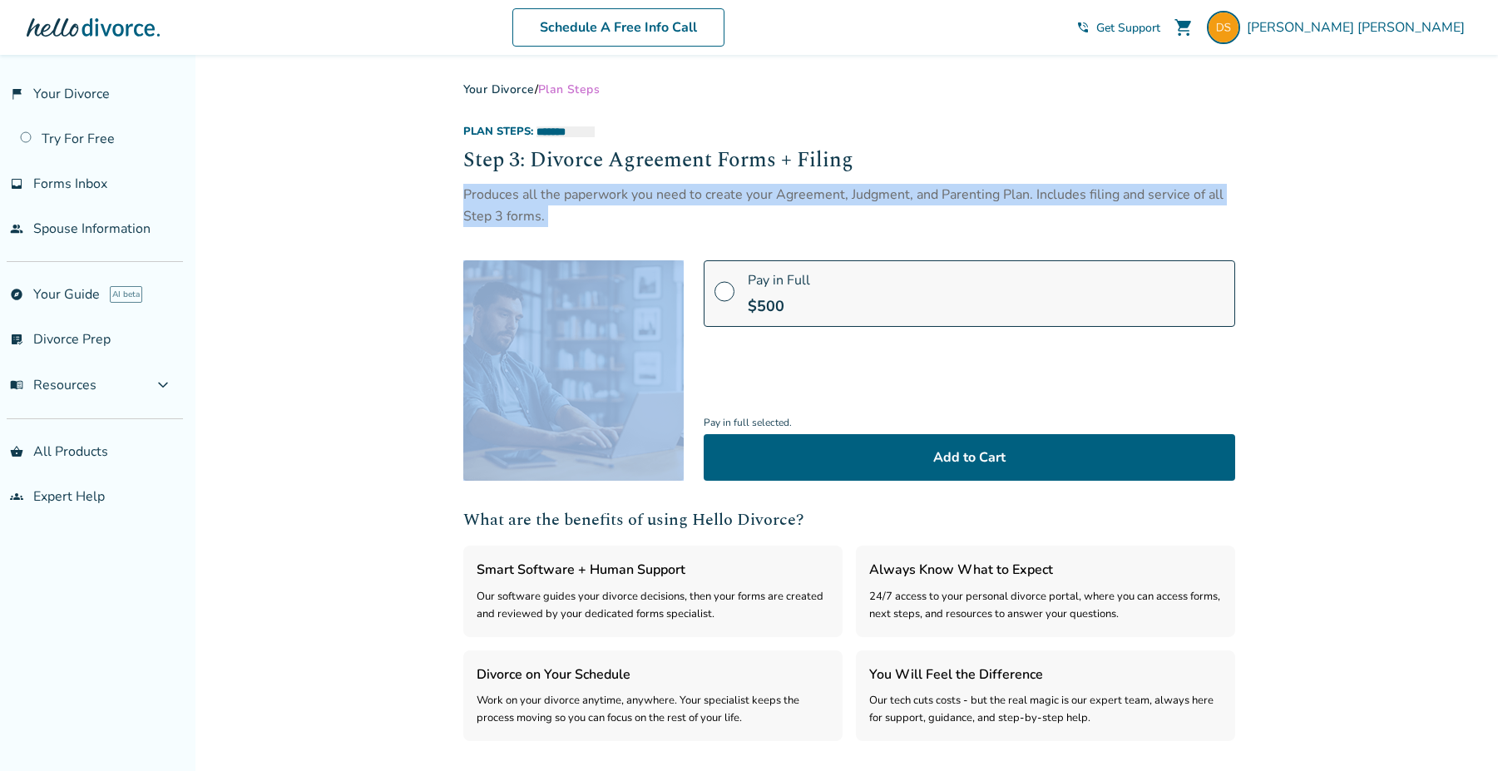
click at [601, 197] on div "Produces all the paperwork you need to create your Agreement, Judgment, and Par…" at bounding box center [849, 206] width 772 height 44
copy div "Produces all the paperwork you need to create your Agreement, Judgment, and Par…"
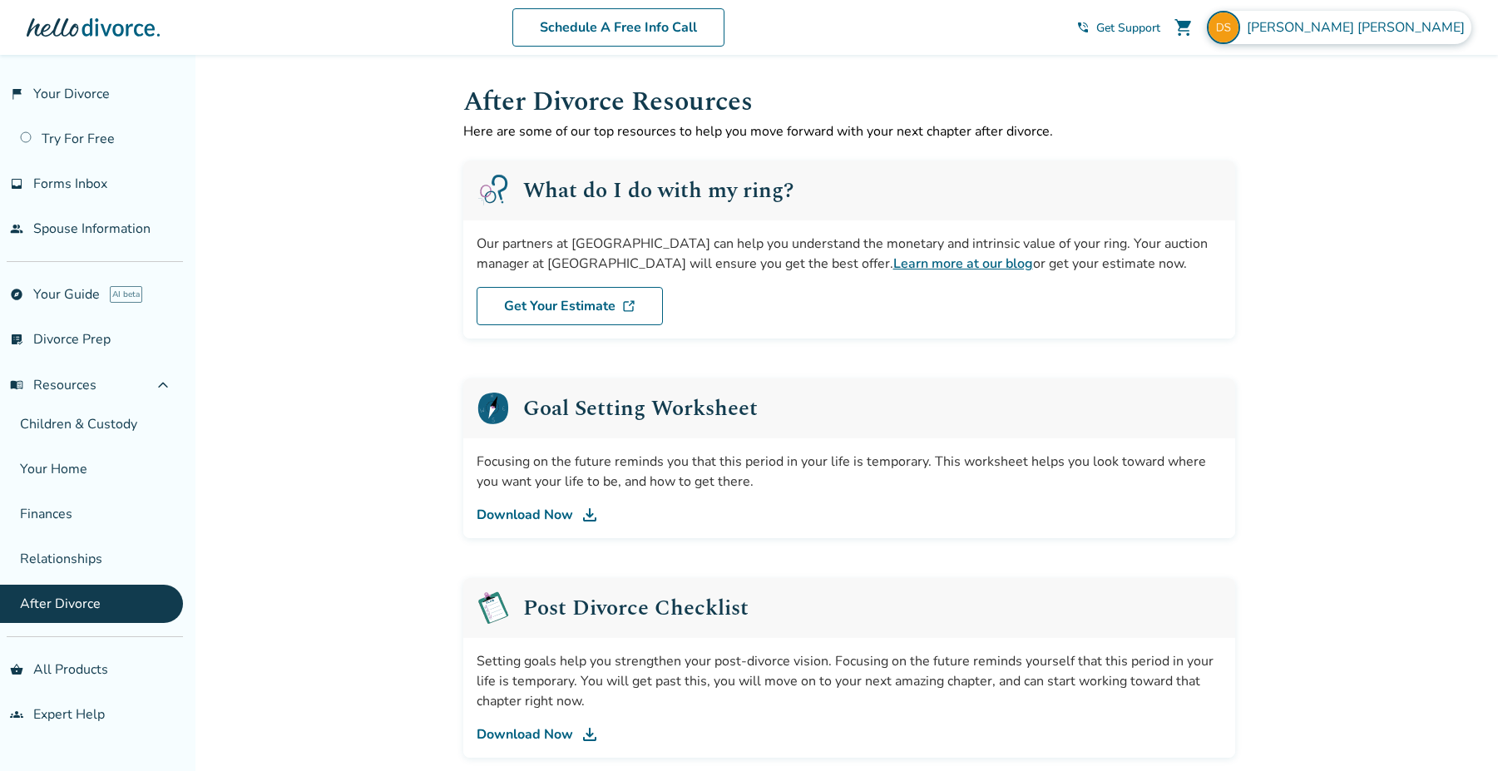
click at [1240, 24] on img at bounding box center [1223, 27] width 33 height 33
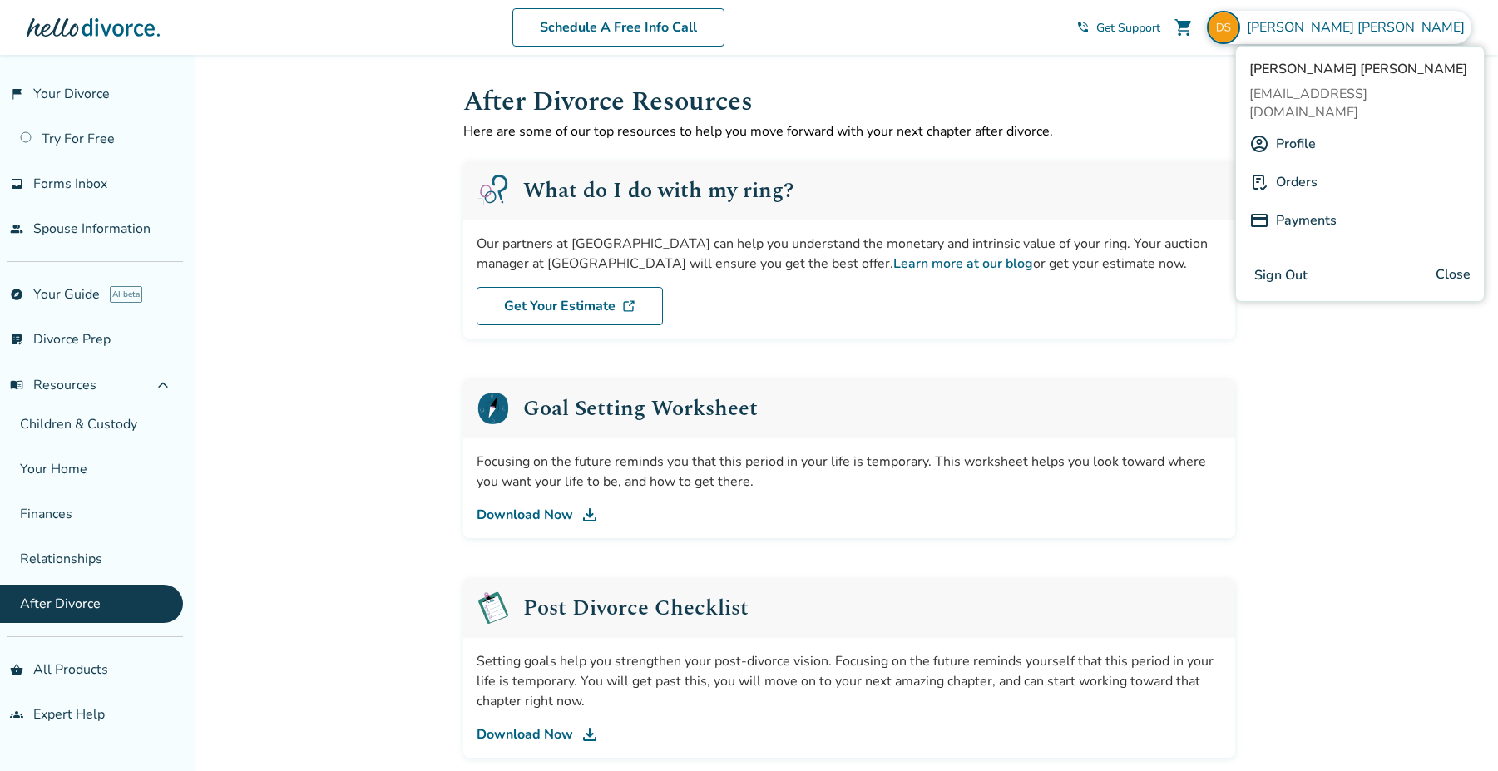
click at [1306, 128] on link "Profile" at bounding box center [1296, 144] width 40 height 32
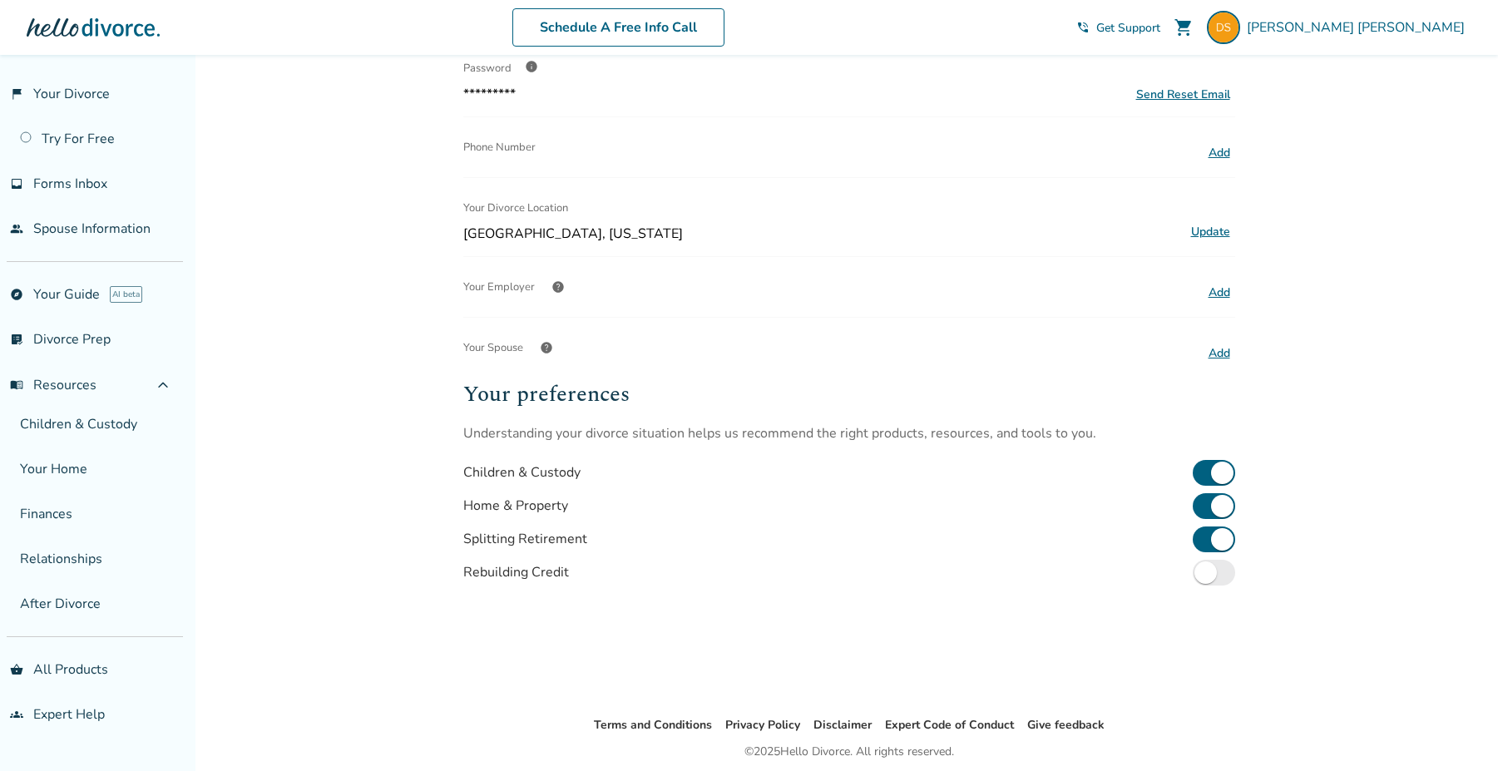
scroll to position [243, 0]
